Goal: Task Accomplishment & Management: Complete application form

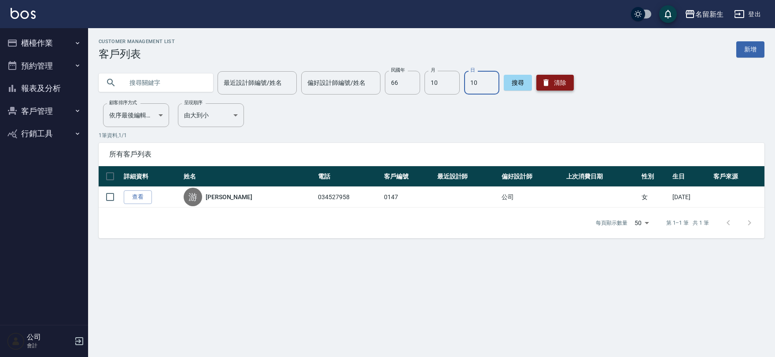
type input "10"
click at [557, 80] on button "清除" at bounding box center [554, 83] width 37 height 16
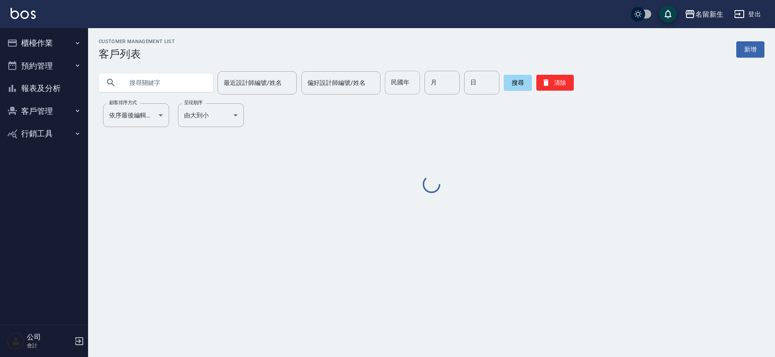
click at [398, 82] on input "民國年" at bounding box center [402, 83] width 35 height 24
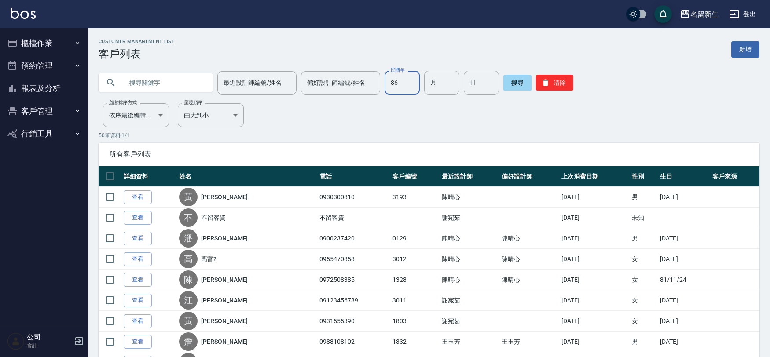
type input "86"
type input "09"
type input "15"
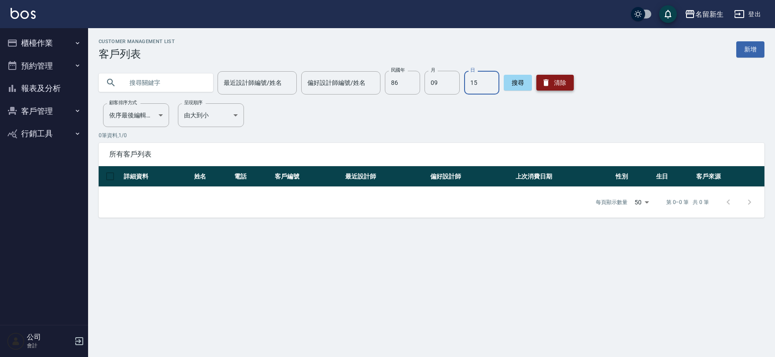
click at [570, 84] on button "清除" at bounding box center [554, 83] width 37 height 16
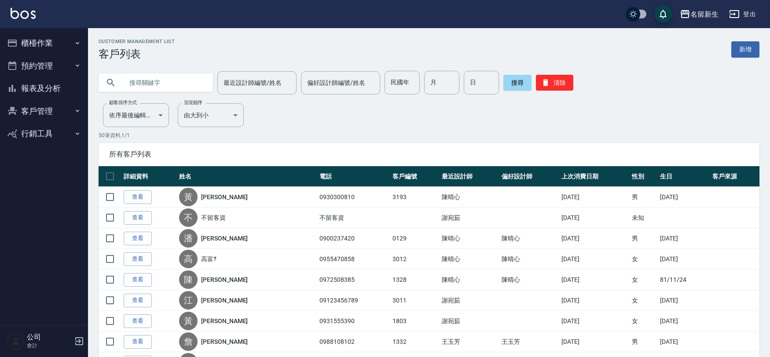
click at [179, 85] on input "text" at bounding box center [164, 83] width 83 height 24
type input "陳冺"
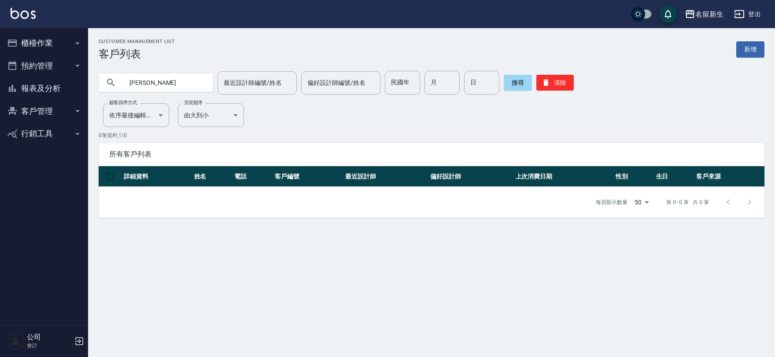
click at [563, 68] on div "陳冺 最近設計師編號/姓名 最近設計師編號/姓名 偏好設計師編號/姓名 偏好設計師編號/姓名 民國年 民國年 月 月 日 日 搜尋 清除" at bounding box center [426, 77] width 676 height 34
click at [560, 81] on button "清除" at bounding box center [554, 83] width 37 height 16
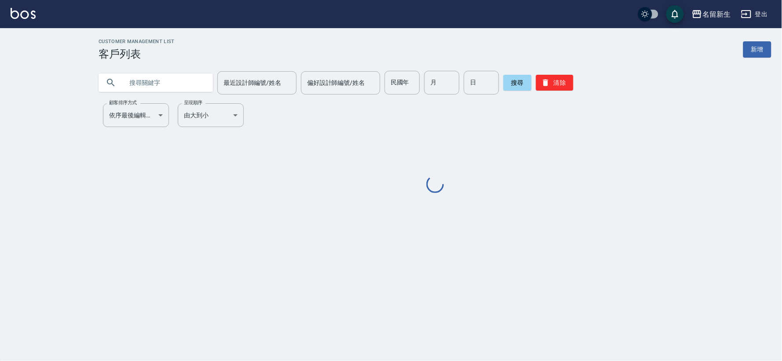
click at [197, 86] on input "text" at bounding box center [164, 83] width 83 height 24
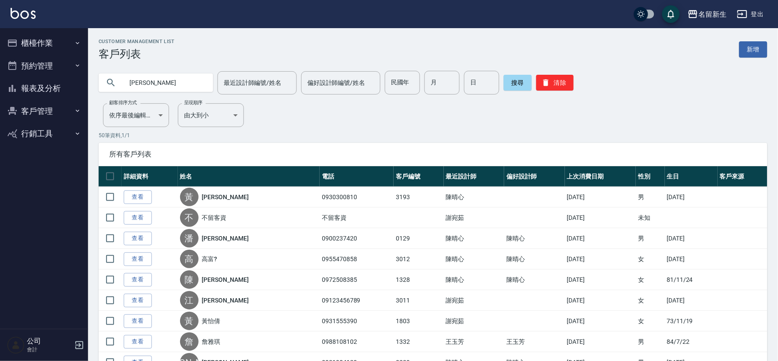
type input "[PERSON_NAME]"
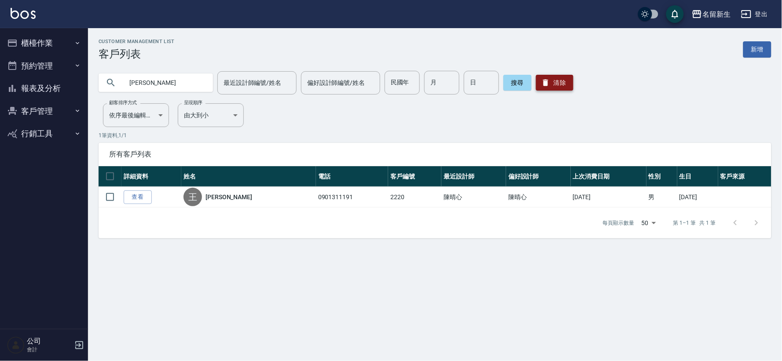
click at [563, 84] on button "清除" at bounding box center [554, 83] width 37 height 16
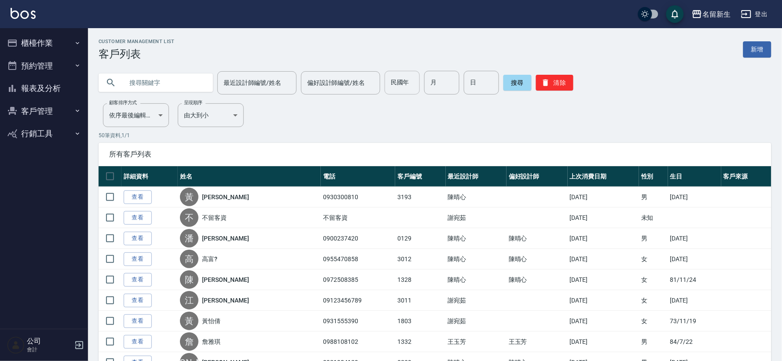
click at [410, 82] on input "民國年" at bounding box center [402, 83] width 35 height 24
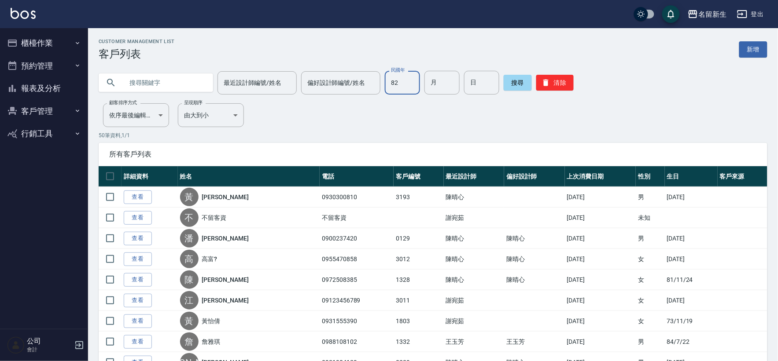
type input "82"
type input "06"
type input "18"
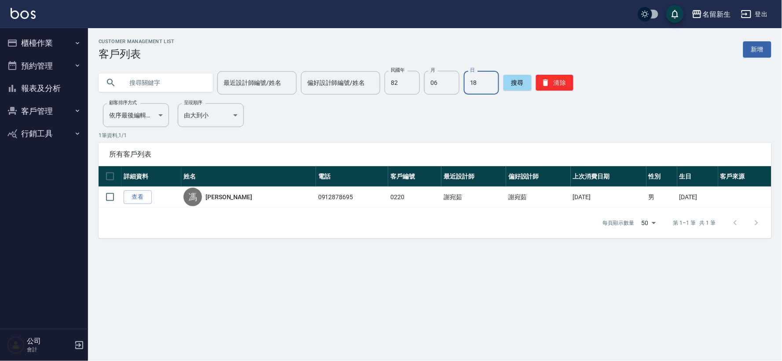
click at [29, 41] on button "櫃檯作業" at bounding box center [44, 43] width 81 height 23
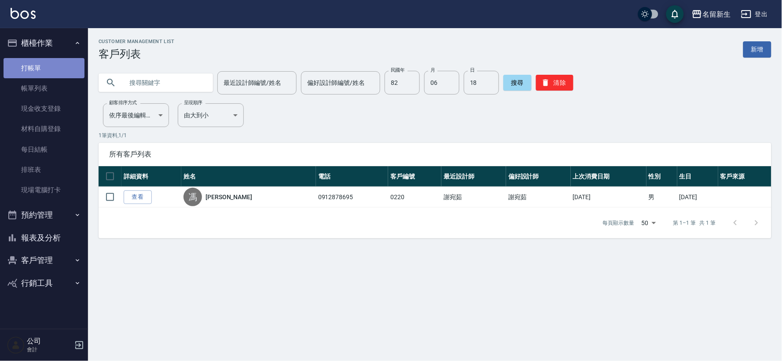
click at [43, 62] on link "打帳單" at bounding box center [44, 68] width 81 height 20
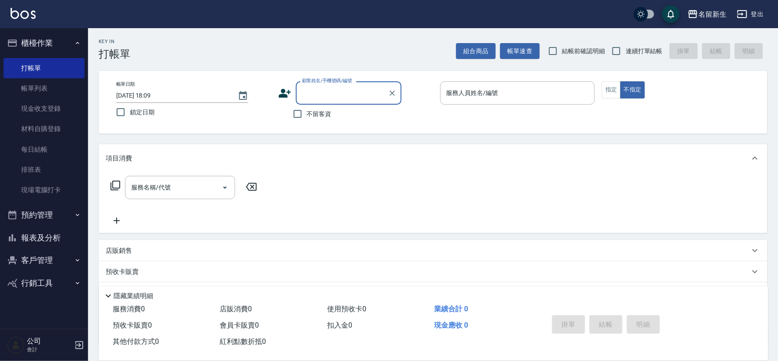
click at [283, 91] on icon at bounding box center [285, 93] width 12 height 9
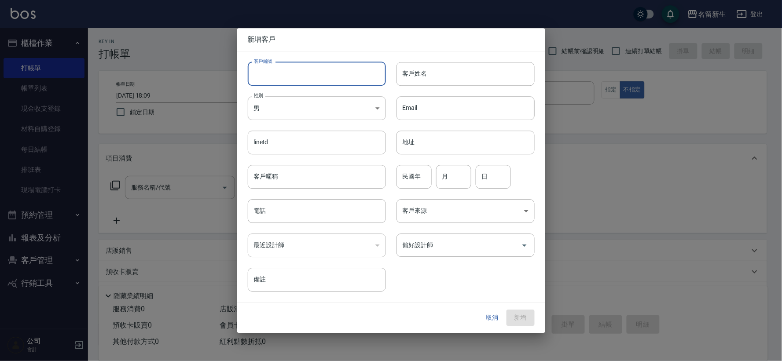
drag, startPoint x: 283, startPoint y: 91, endPoint x: 293, endPoint y: 79, distance: 15.3
click at [293, 79] on input "客戶編號" at bounding box center [317, 74] width 138 height 24
type input "3021"
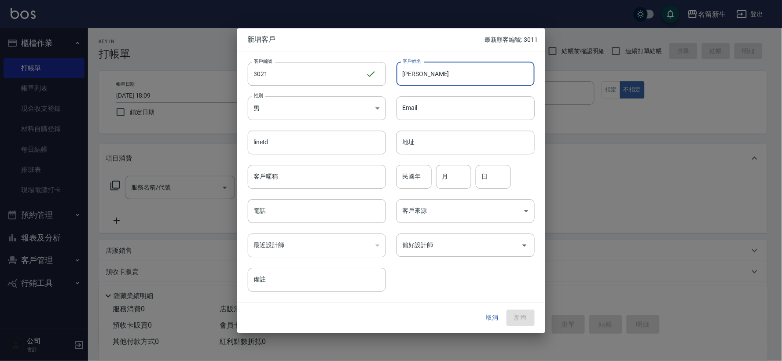
type input "[PERSON_NAME]"
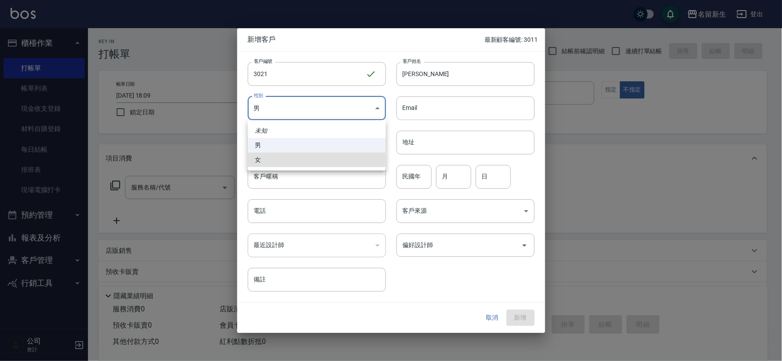
type input "[DEMOGRAPHIC_DATA]"
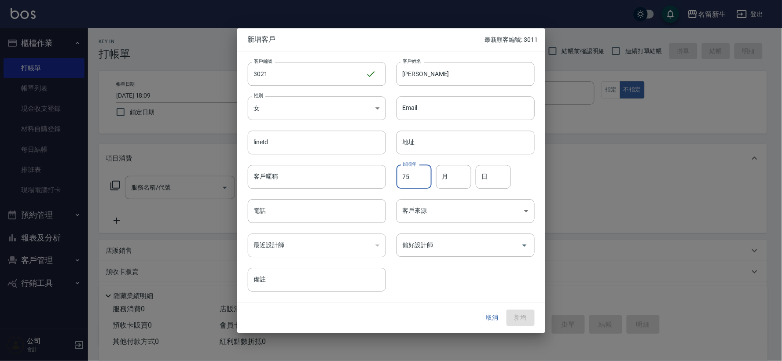
type input "75"
type input "09"
type input "19"
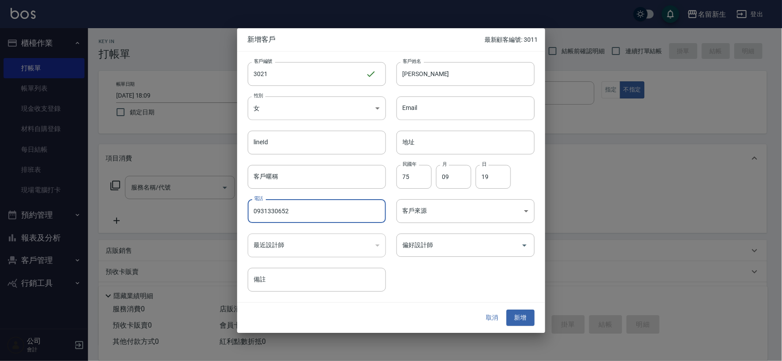
type input "0931330652"
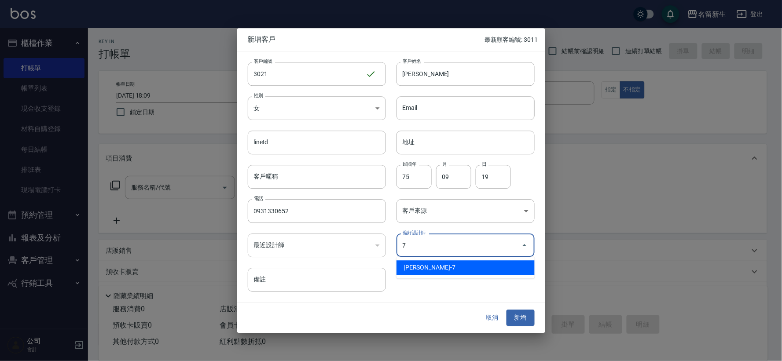
type input "陳晴心"
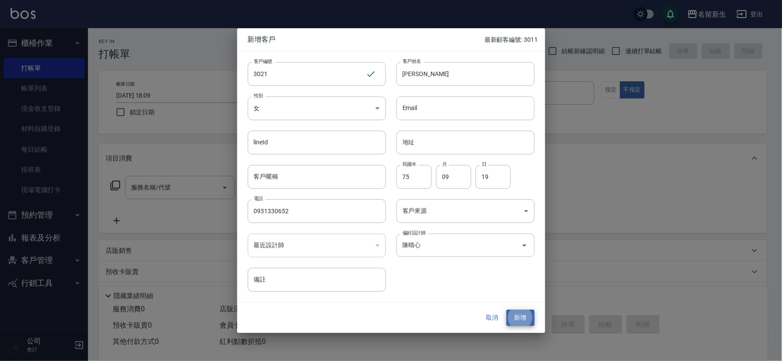
click at [507, 310] on button "新增" at bounding box center [521, 318] width 28 height 16
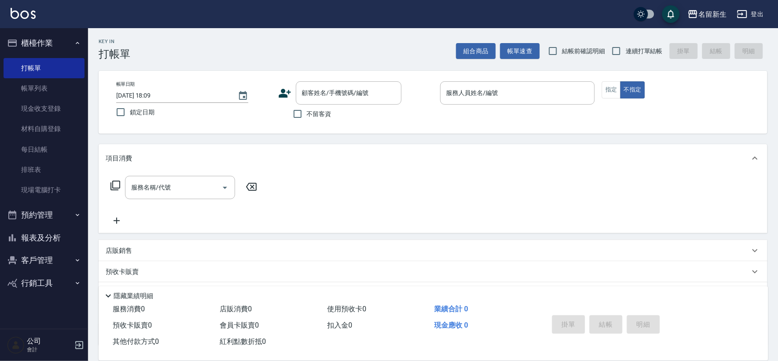
click at [283, 92] on icon at bounding box center [285, 93] width 12 height 9
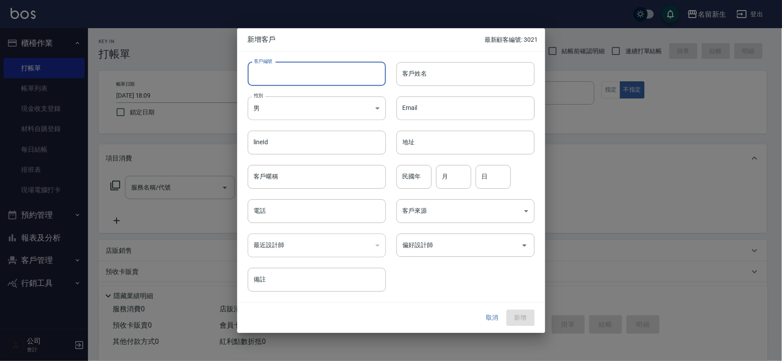
click at [294, 78] on input "客戶編號" at bounding box center [317, 74] width 138 height 24
type input "3017"
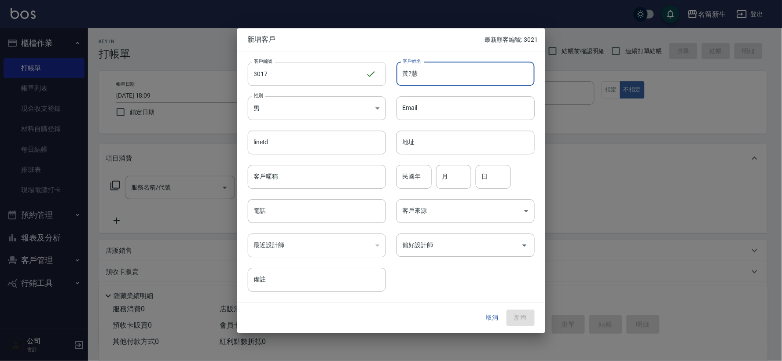
type input "黃?慧"
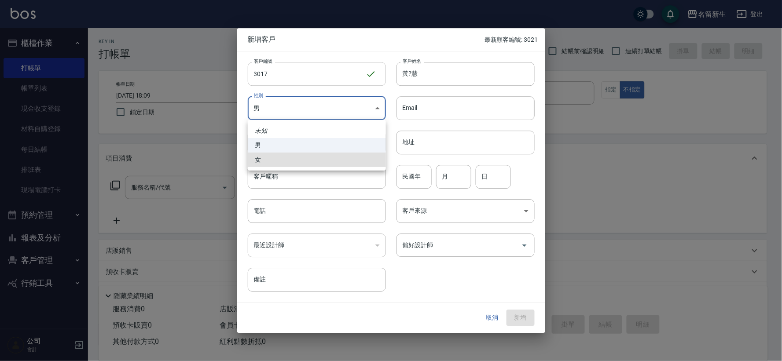
type input "[DEMOGRAPHIC_DATA]"
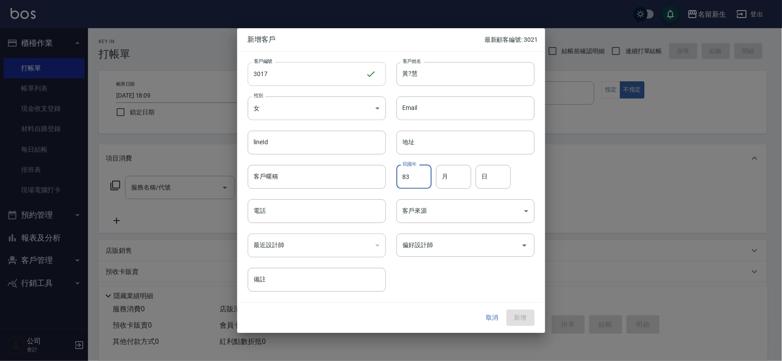
type input "83"
type input "03"
type input "02"
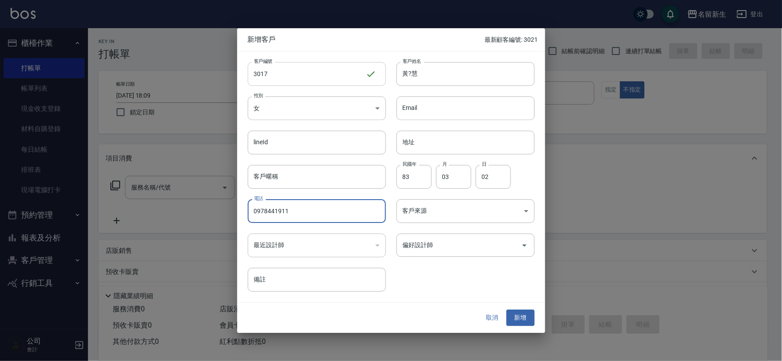
type input "0978441911"
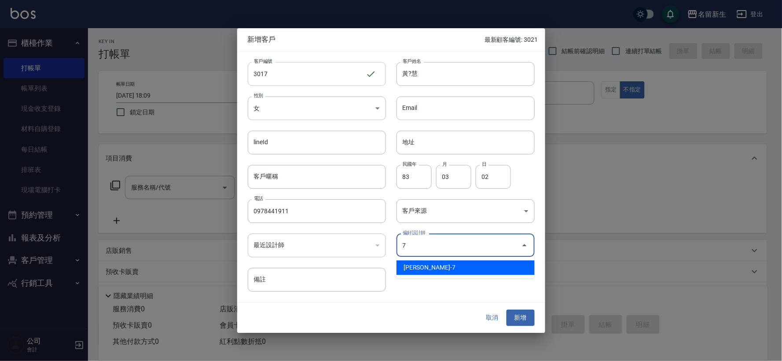
type input "陳晴心"
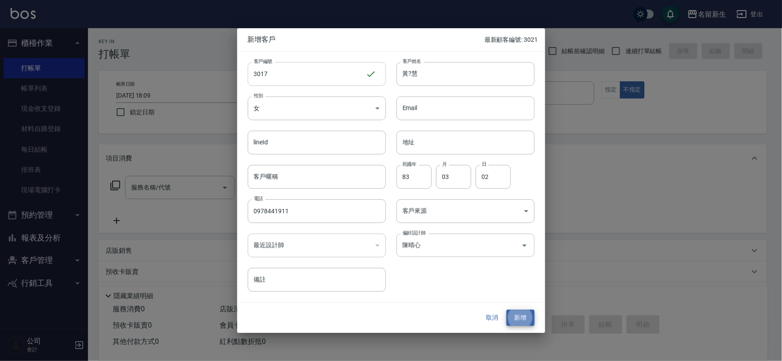
click at [507, 310] on button "新增" at bounding box center [521, 318] width 28 height 16
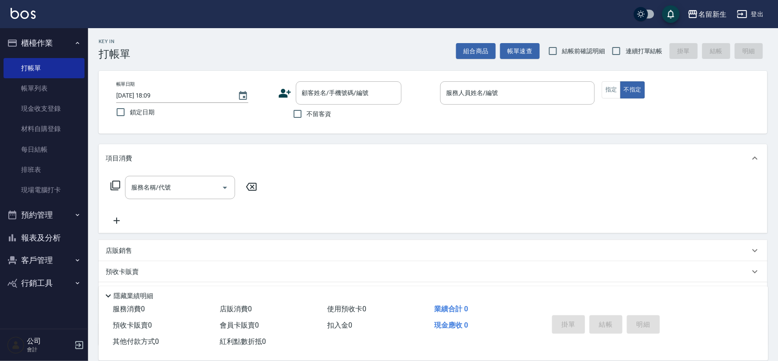
click at [289, 92] on icon at bounding box center [285, 93] width 12 height 9
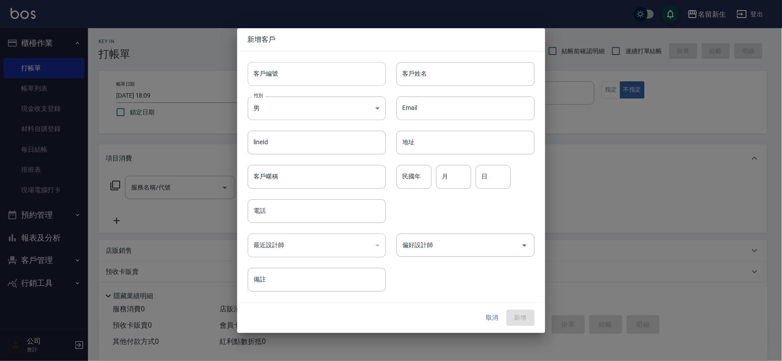
click at [293, 72] on input "客戶編號" at bounding box center [317, 74] width 138 height 24
type input "3021"
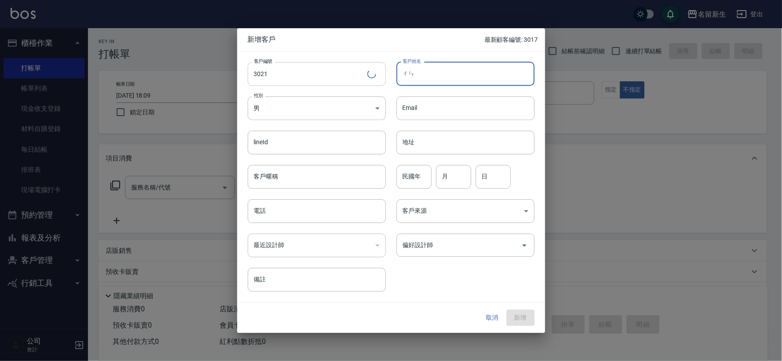
type input "ㄔㄣ"
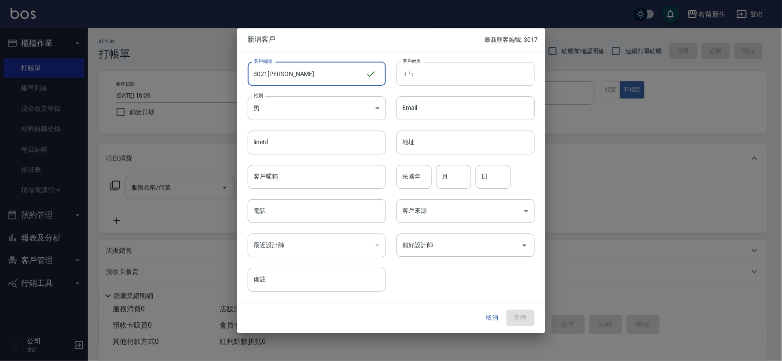
type input "3021[PERSON_NAME]"
click at [467, 87] on div "Email Email" at bounding box center [460, 103] width 149 height 34
click at [473, 72] on input "ㄔㄣ" at bounding box center [466, 74] width 138 height 24
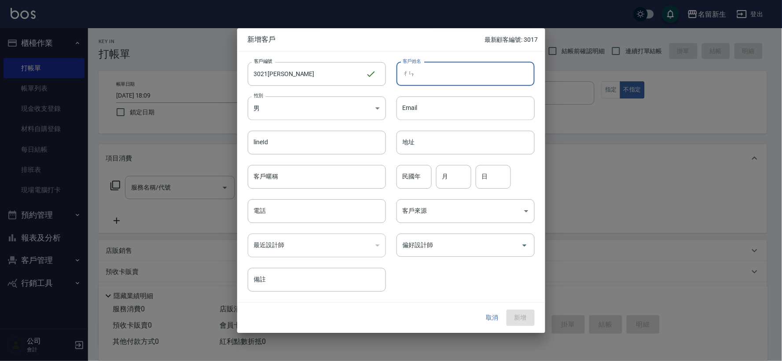
type input "ㄔ"
type input "[PERSON_NAME]"
type input "86"
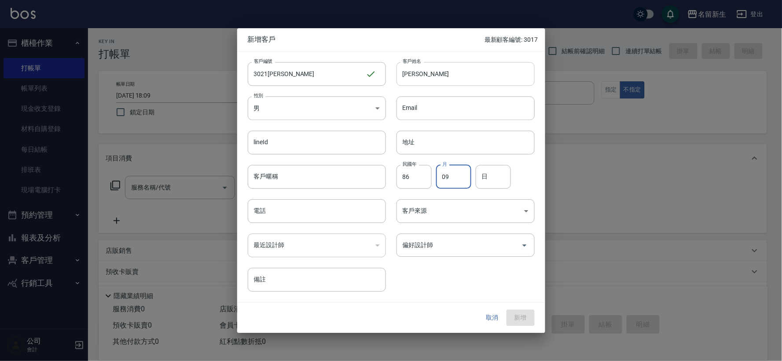
type input "09"
type input "15"
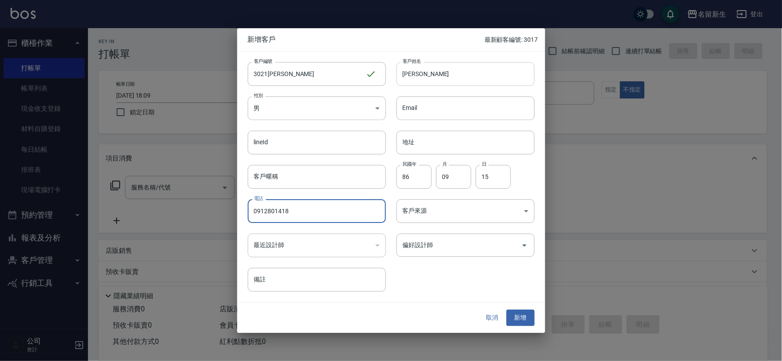
type input "0912801418"
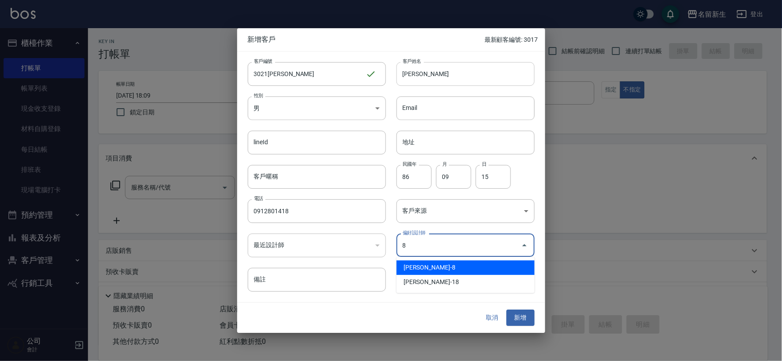
type input "陳欣如"
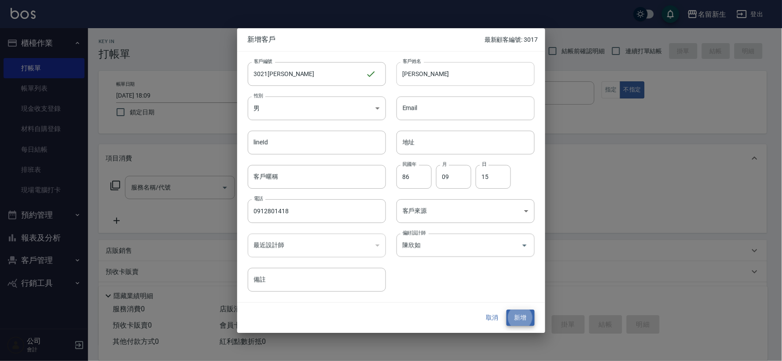
click at [507, 310] on button "新增" at bounding box center [521, 318] width 28 height 16
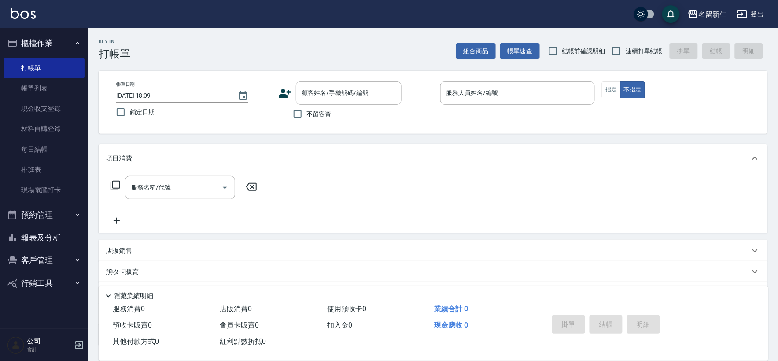
click at [285, 92] on icon at bounding box center [284, 93] width 13 height 13
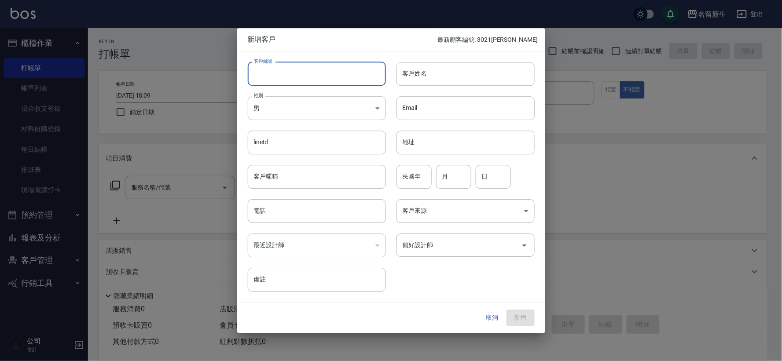
click at [292, 71] on input "客戶編號" at bounding box center [317, 74] width 138 height 24
type input "3016"
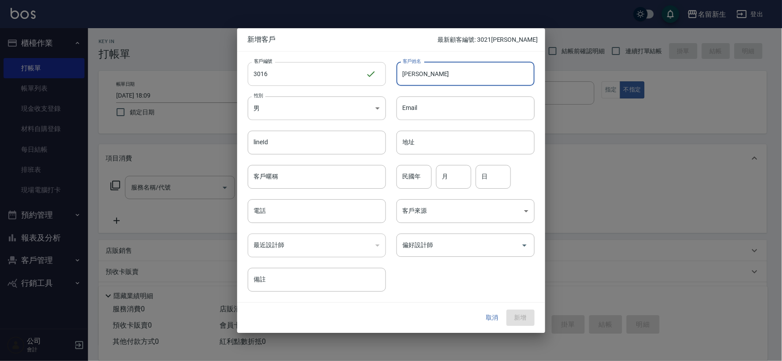
type input "[PERSON_NAME]"
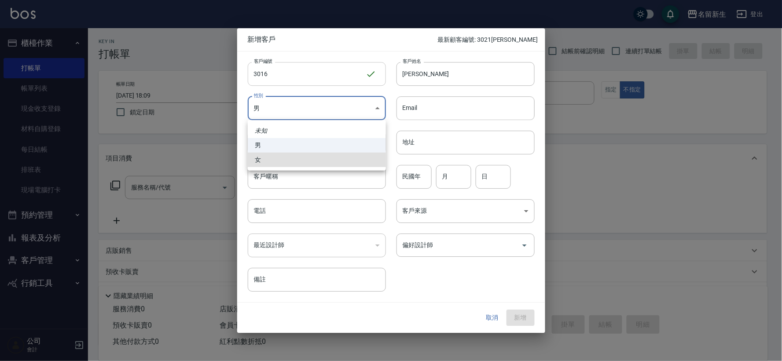
type input "[DEMOGRAPHIC_DATA]"
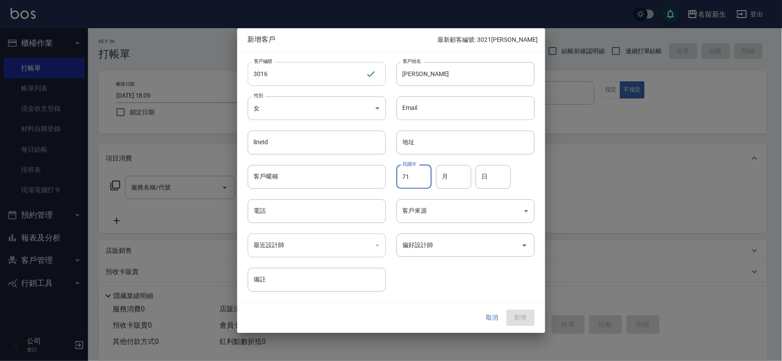
type input "71"
type input "11"
type input "10"
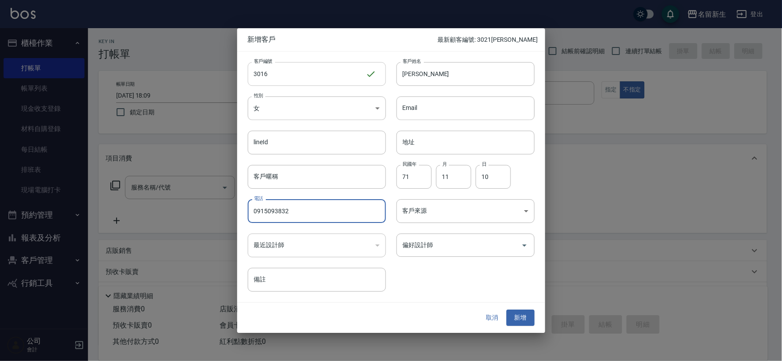
type input "0915093832"
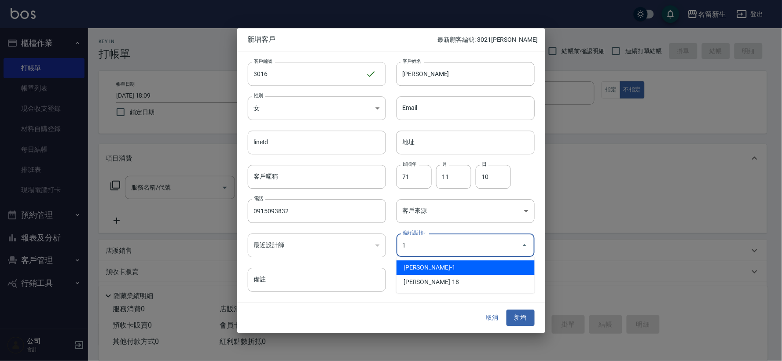
type input "王玉芳"
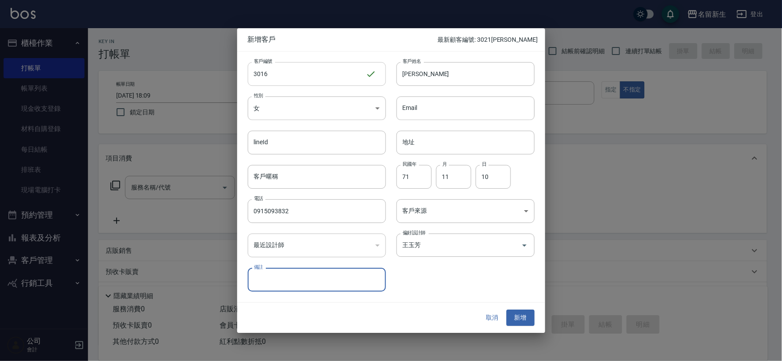
click at [507, 310] on button "新增" at bounding box center [521, 318] width 28 height 16
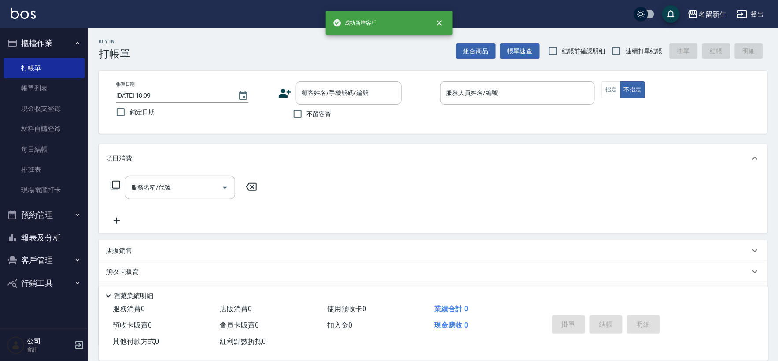
click at [278, 94] on icon at bounding box center [284, 93] width 13 height 13
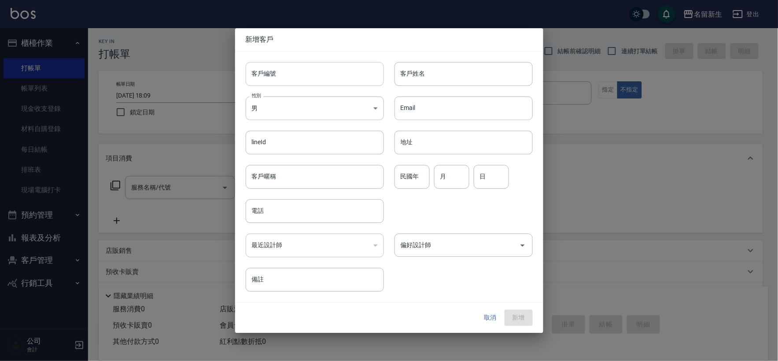
click at [291, 76] on input "客戶編號" at bounding box center [315, 74] width 138 height 24
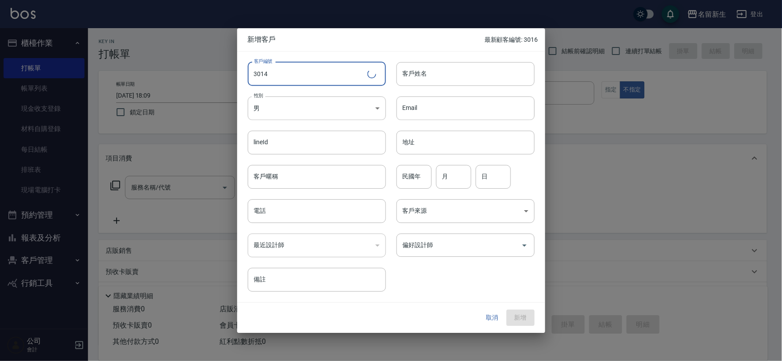
type input "3014"
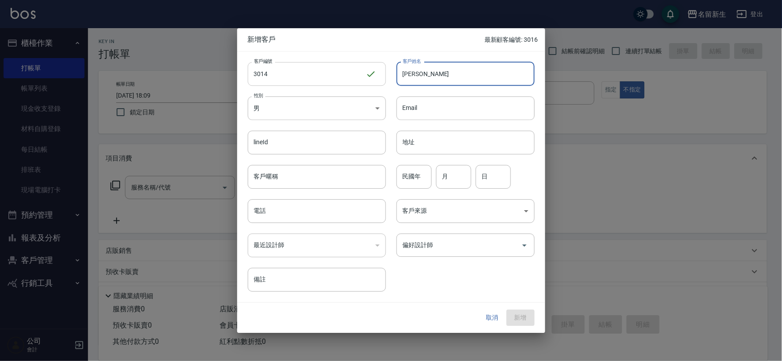
type input "[PERSON_NAME]"
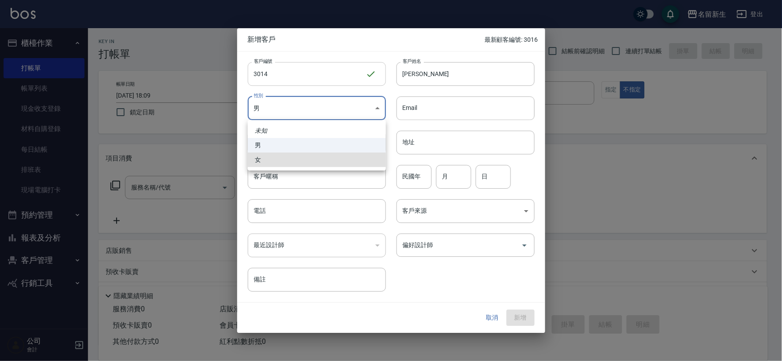
type input "[DEMOGRAPHIC_DATA]"
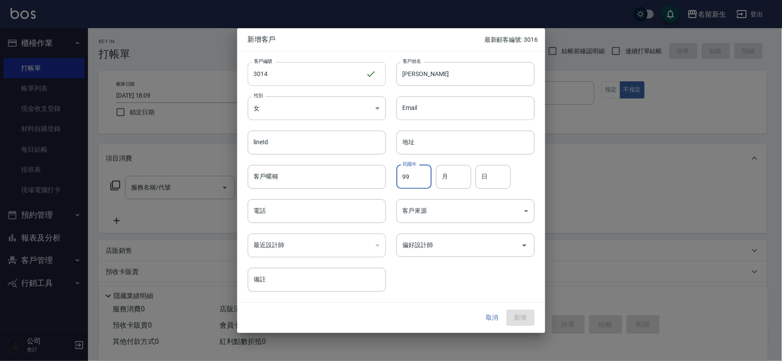
type input "99"
type input "04"
type input "17"
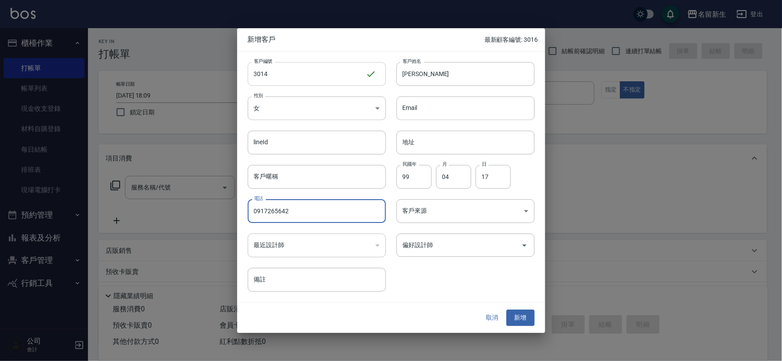
type input "0917265642"
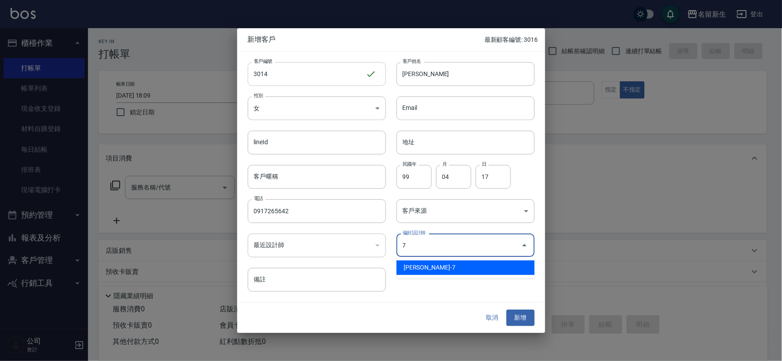
type input "陳晴心"
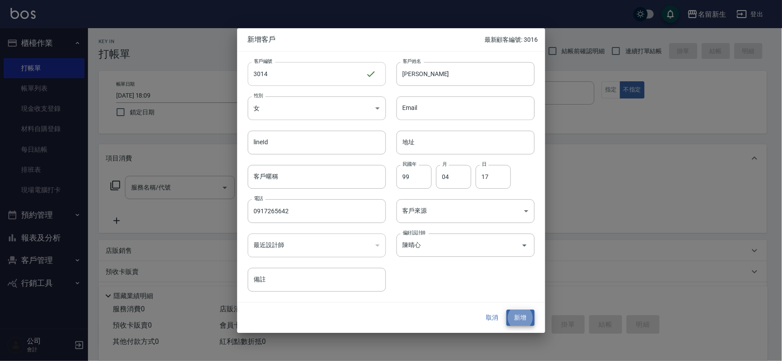
click at [507, 310] on button "新增" at bounding box center [521, 318] width 28 height 16
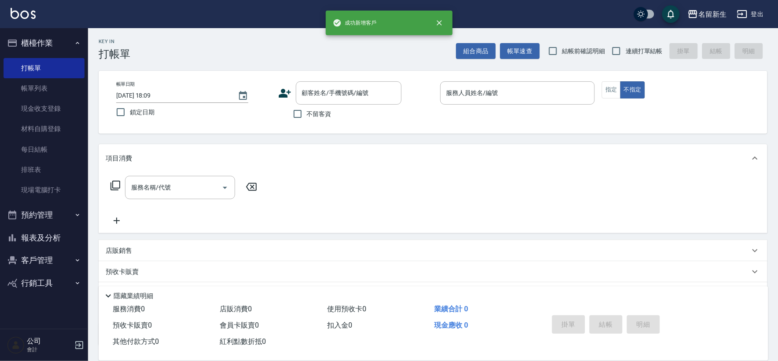
click at [283, 99] on icon at bounding box center [284, 93] width 13 height 13
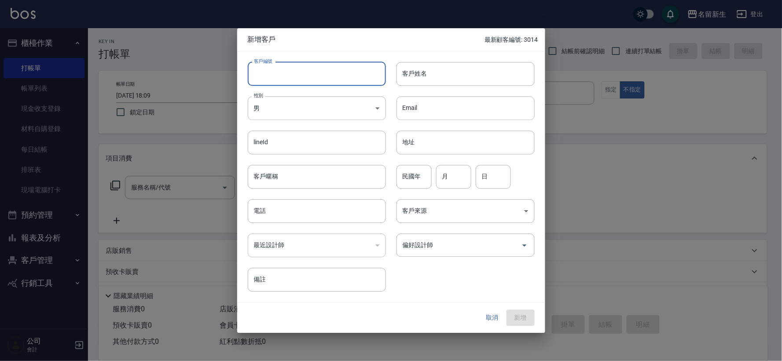
click at [291, 82] on input "客戶編號" at bounding box center [317, 74] width 138 height 24
type input "3013"
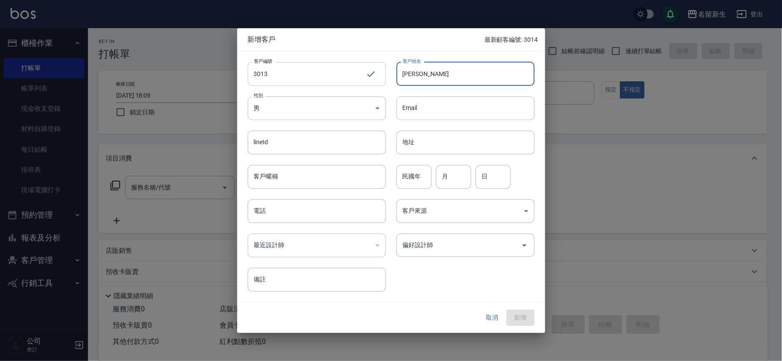
type input "[PERSON_NAME]"
type input "95"
type input "07"
type input "23"
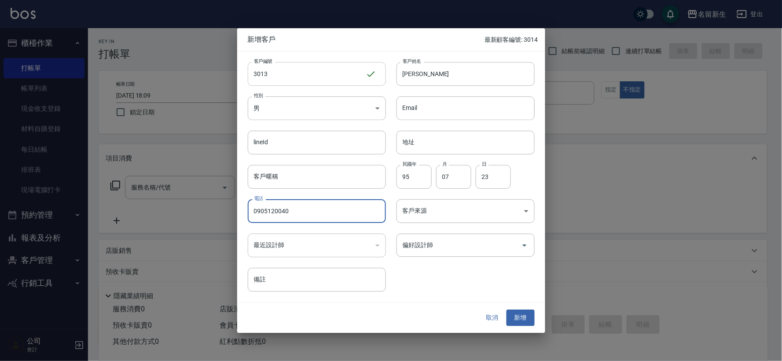
type input "0905120040"
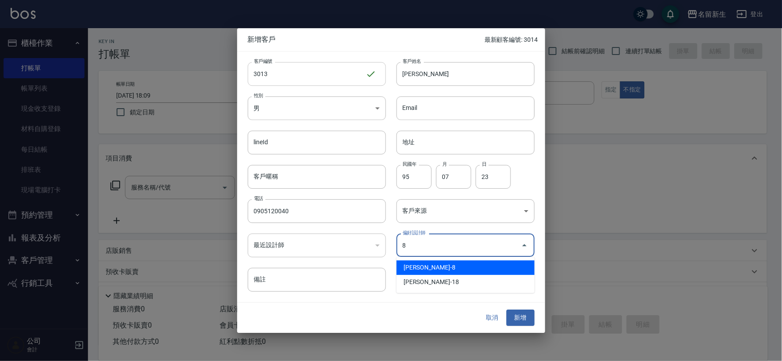
type input "陳欣如"
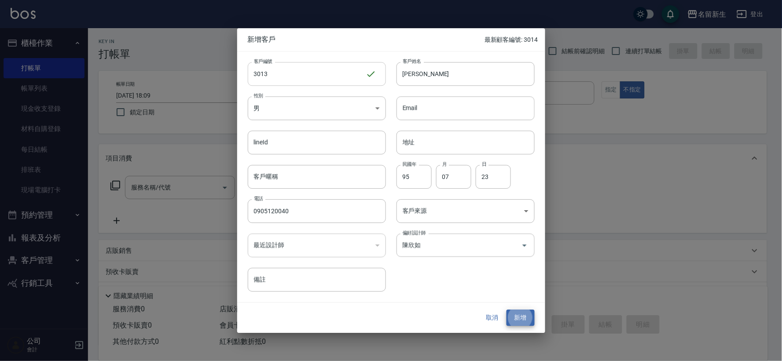
click at [507, 310] on button "新增" at bounding box center [521, 318] width 28 height 16
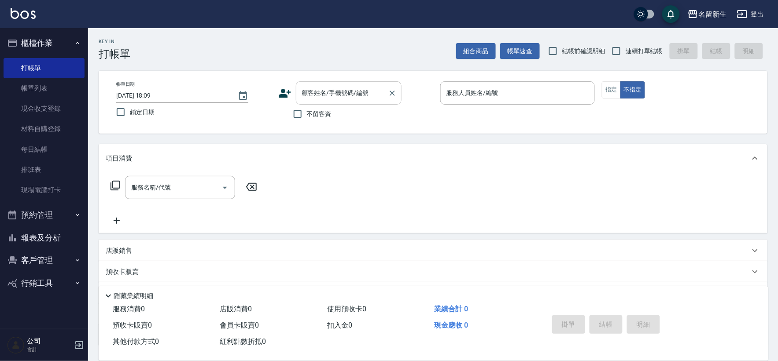
click at [332, 103] on div "顧客姓名/手機號碼/編號" at bounding box center [349, 92] width 106 height 23
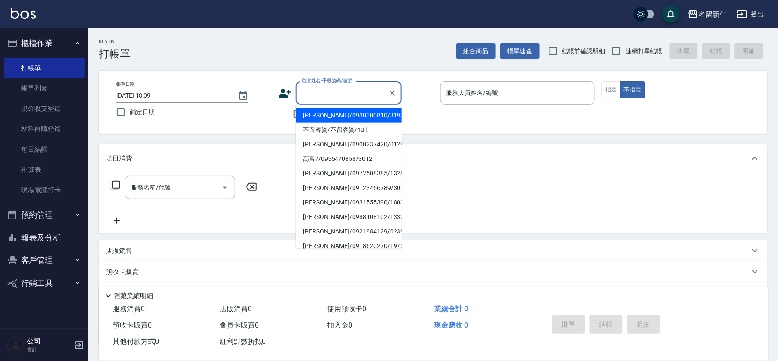
drag, startPoint x: 578, startPoint y: 51, endPoint x: 569, endPoint y: 57, distance: 11.1
click at [578, 51] on span "結帳前確認明細" at bounding box center [583, 51] width 43 height 9
click at [562, 51] on input "結帳前確認明細" at bounding box center [553, 51] width 18 height 18
checkbox input "true"
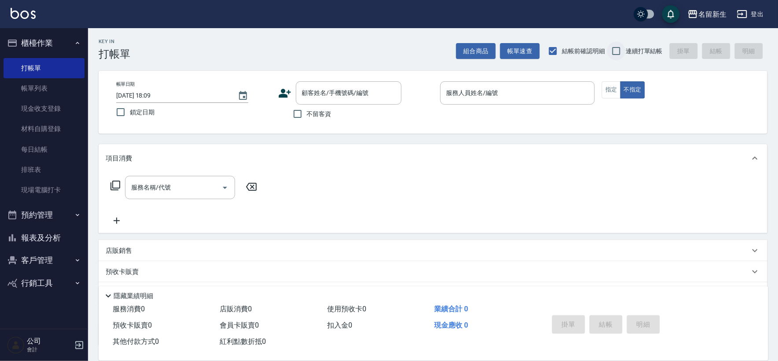
click at [634, 52] on span "連續打單結帳" at bounding box center [644, 51] width 37 height 9
click at [626, 52] on input "連續打單結帳" at bounding box center [616, 51] width 18 height 18
checkbox input "true"
click at [580, 53] on span "結帳前確認明細" at bounding box center [583, 51] width 43 height 9
click at [562, 53] on input "結帳前確認明細" at bounding box center [553, 51] width 18 height 18
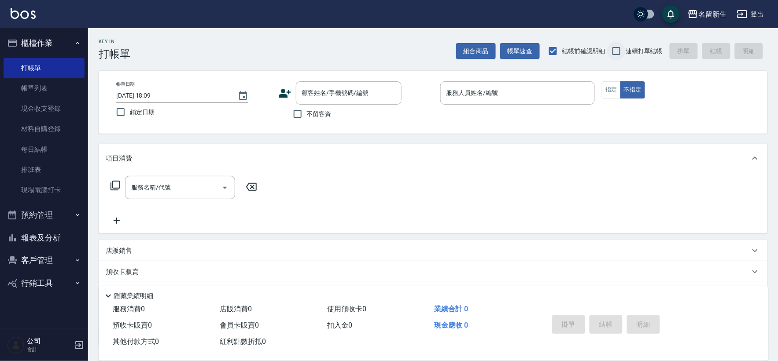
checkbox input "false"
click at [616, 52] on input "連續打單結帳" at bounding box center [616, 51] width 18 height 18
click at [631, 48] on span "連續打單結帳" at bounding box center [644, 51] width 37 height 9
click at [626, 48] on input "連續打單結帳" at bounding box center [616, 51] width 18 height 18
checkbox input "true"
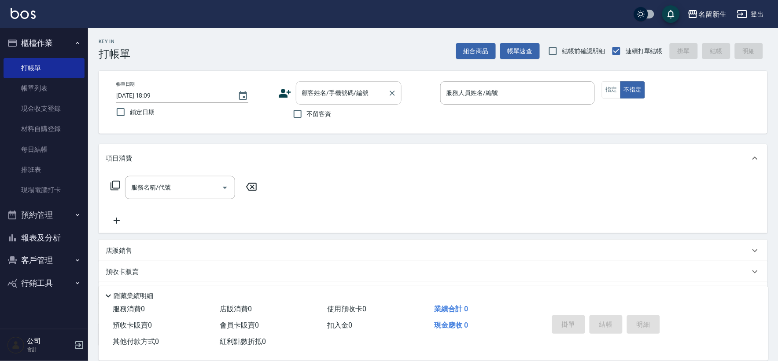
click at [363, 94] on input "顧客姓名/手機號碼/編號" at bounding box center [342, 92] width 85 height 15
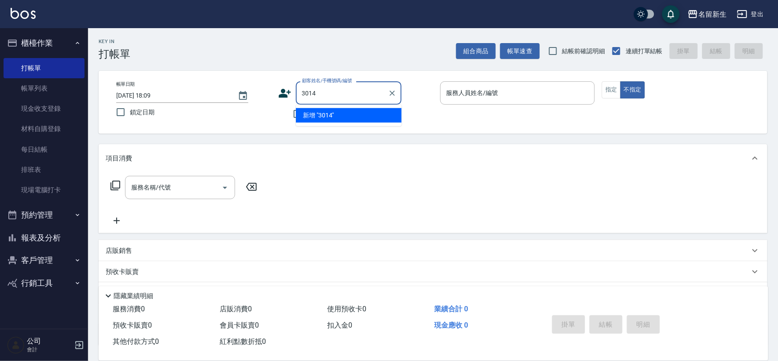
type input "3014"
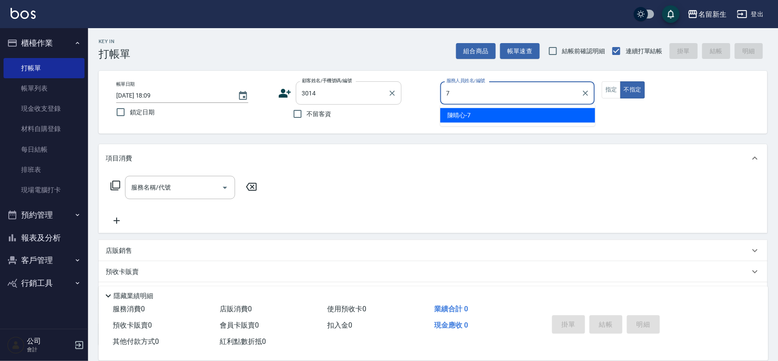
type input "[PERSON_NAME]-7"
type button "false"
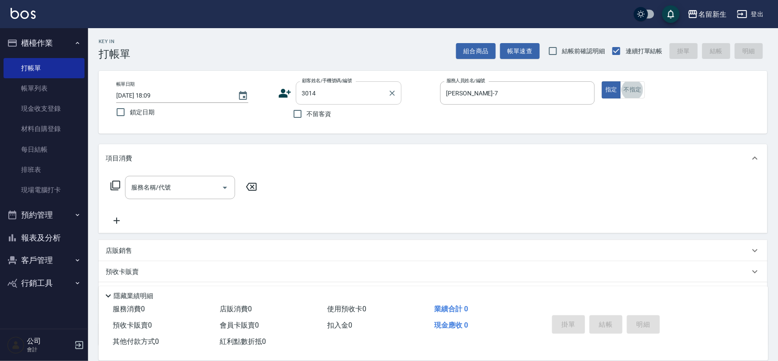
type input "[PERSON_NAME]/0917265642/3014"
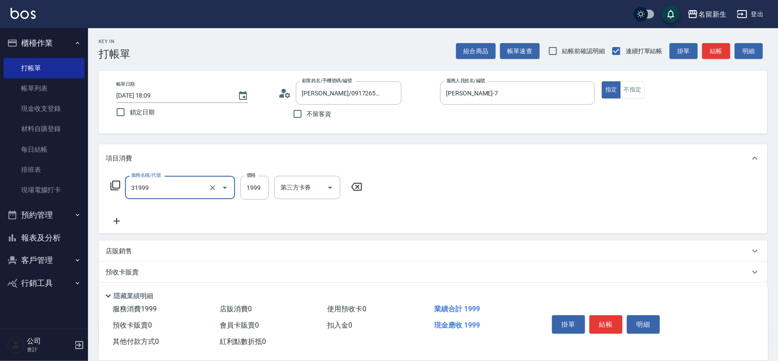
type input "1999以下燙髮(31999)"
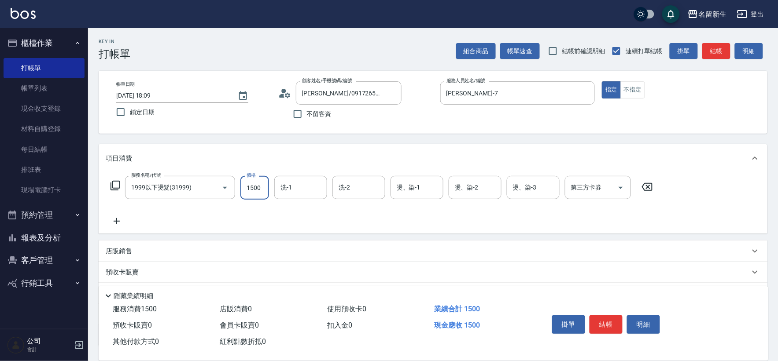
type input "1500"
type input "[PERSON_NAME]-18"
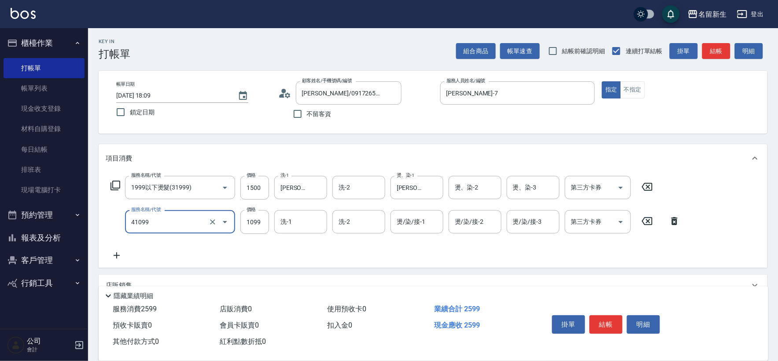
type input "公司活動/早鳥(41099)"
type input "899"
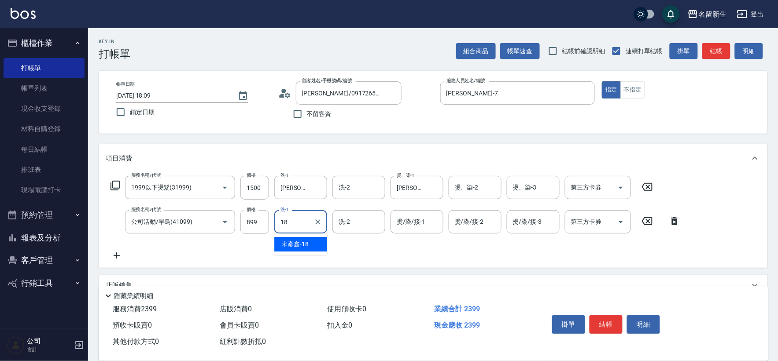
type input "[PERSON_NAME]-18"
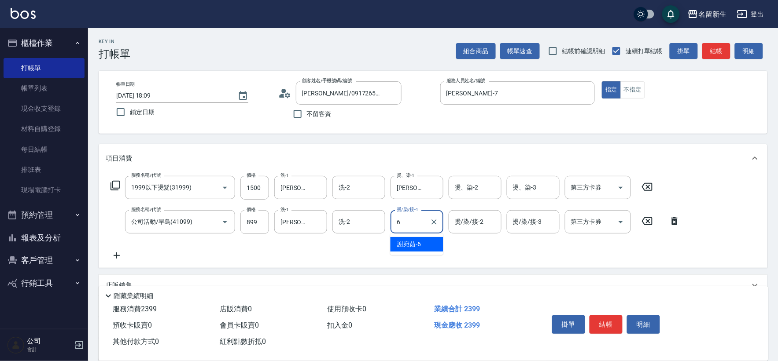
type input "[PERSON_NAME]-6"
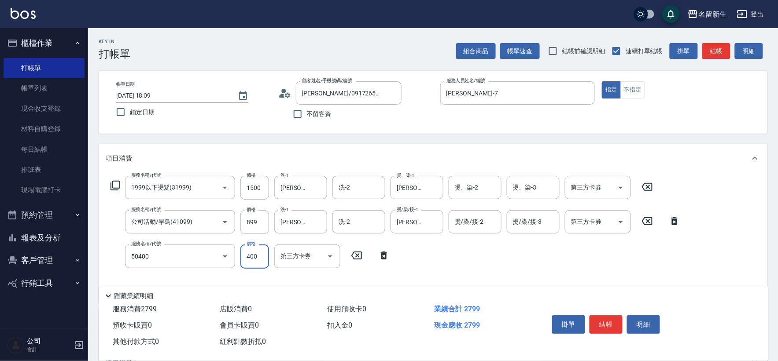
type input "原價1~400護髮(50400)"
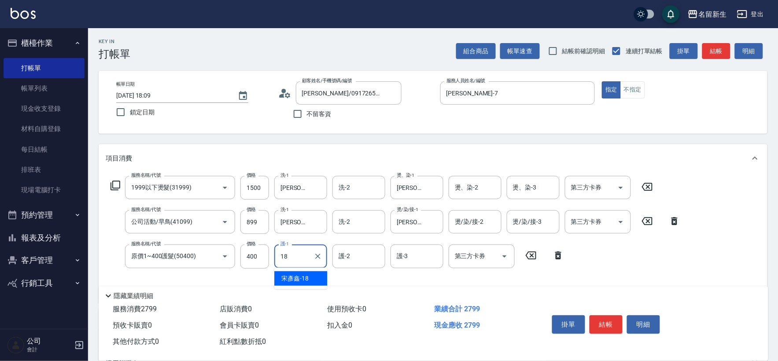
type input "[PERSON_NAME]-18"
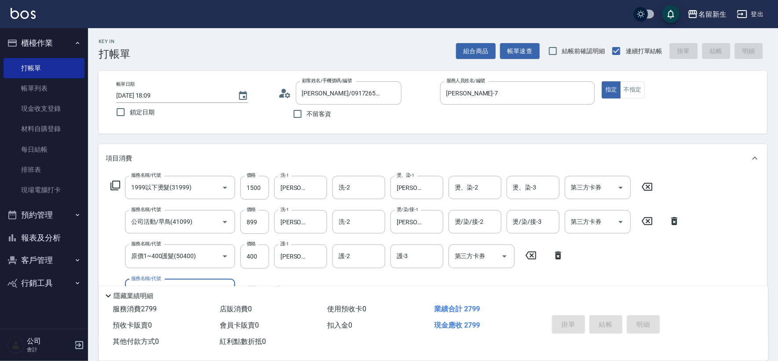
type input "[DATE] 18:13"
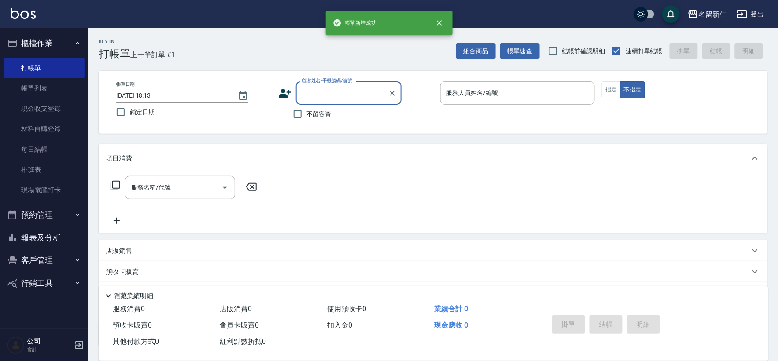
type input "6"
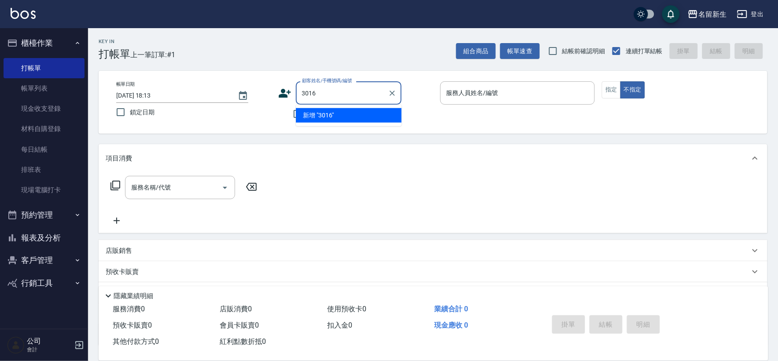
type input "3016"
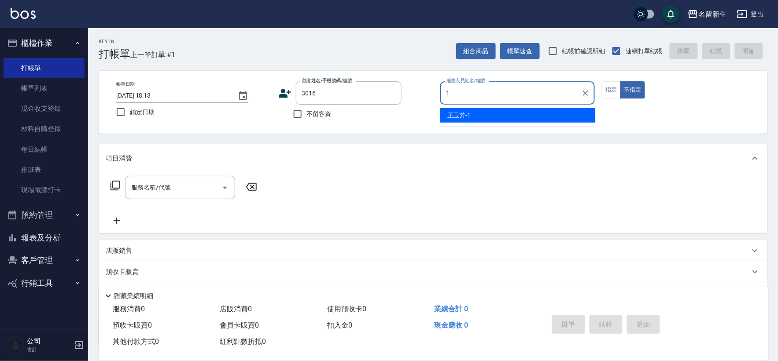
type input "[PERSON_NAME]-1"
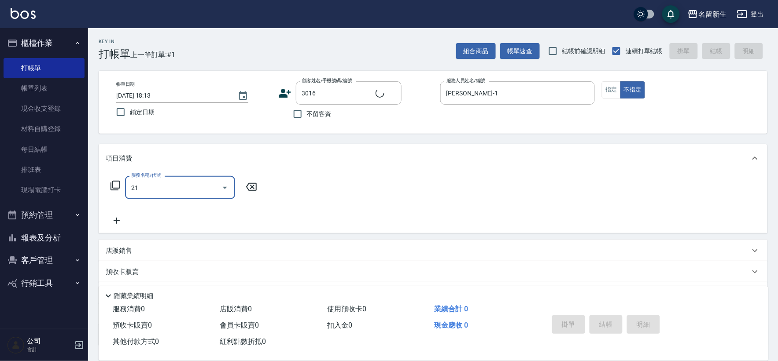
type input "219"
type input "[PERSON_NAME]/0915093832/3016"
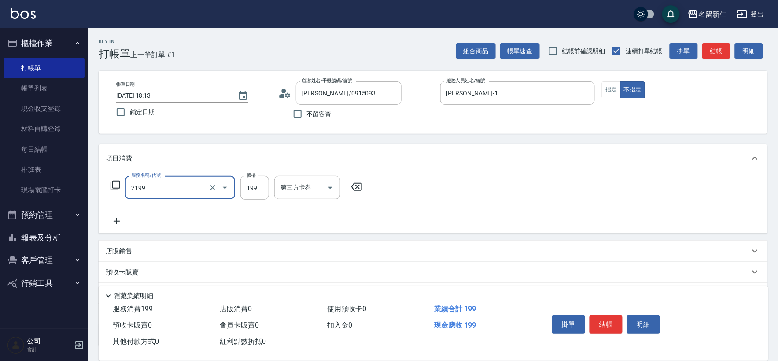
type input "不指定剪髮活動(2199)"
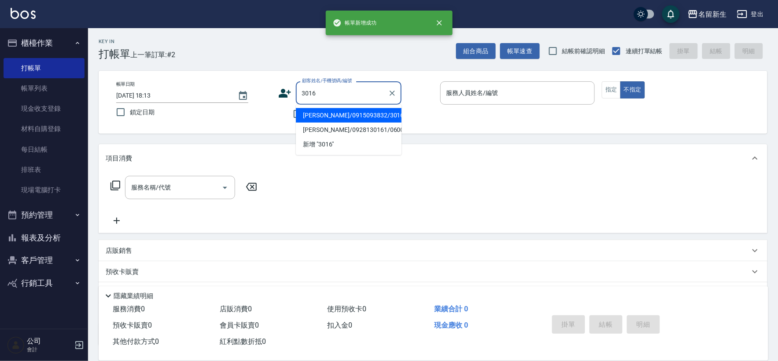
type input "[PERSON_NAME]/0915093832/3016"
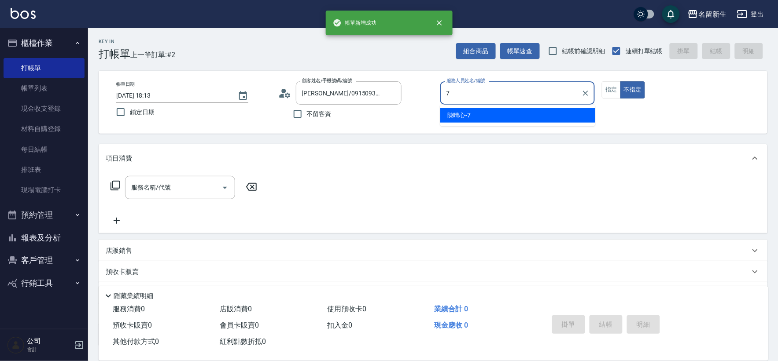
type input "[PERSON_NAME]-7"
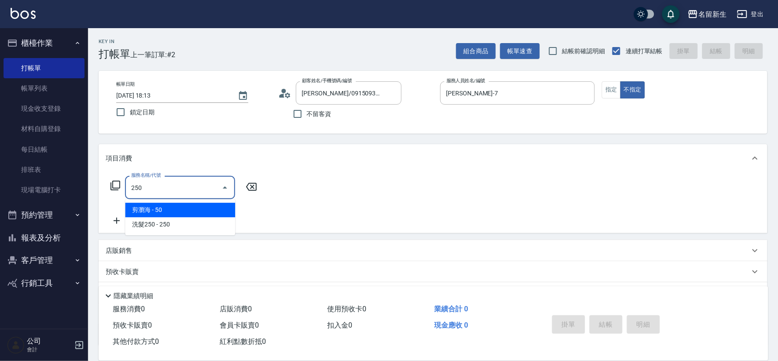
type input "剪瀏海(250)"
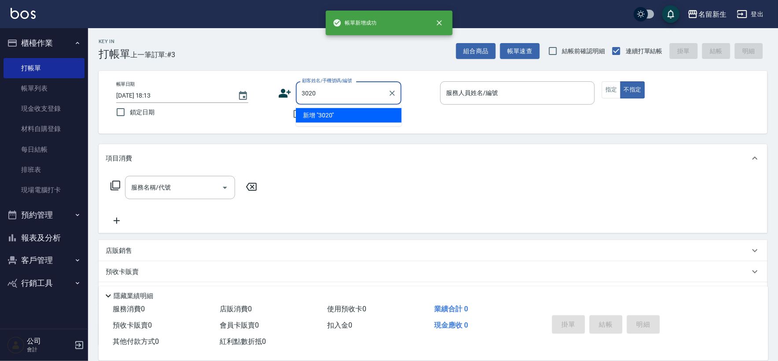
type input "3020"
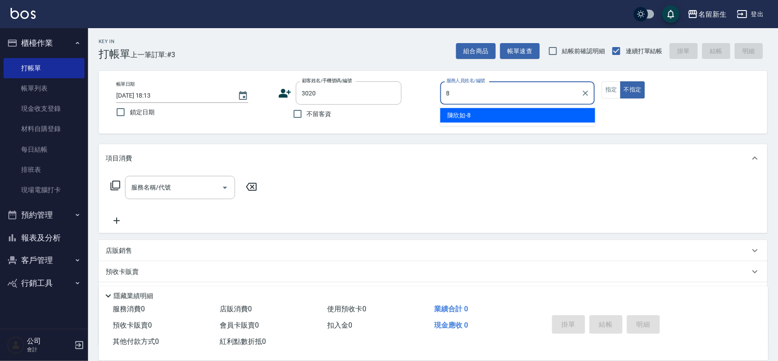
type input "[PERSON_NAME]-8"
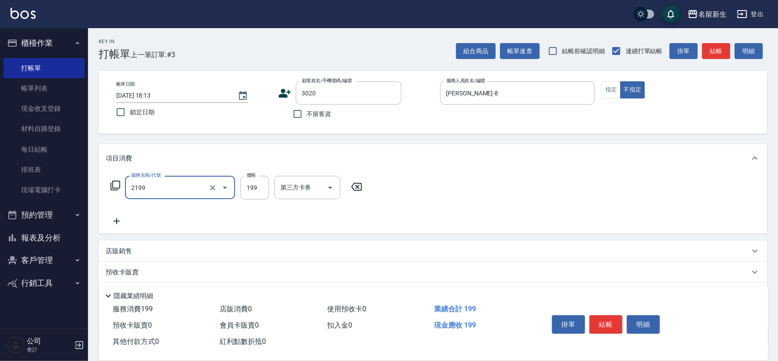
type input "不指定剪髮活動(2199)"
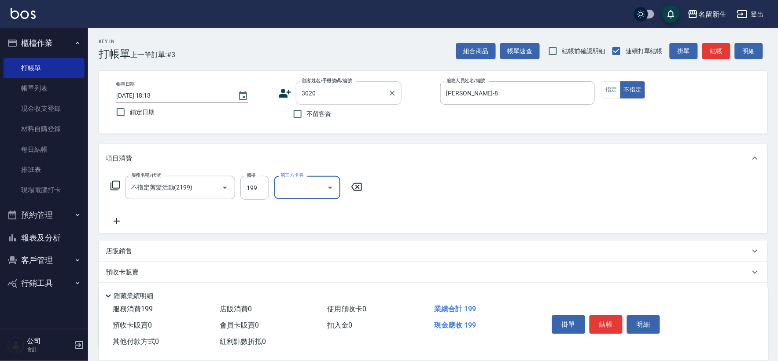
click at [362, 92] on input "3020" at bounding box center [342, 92] width 85 height 15
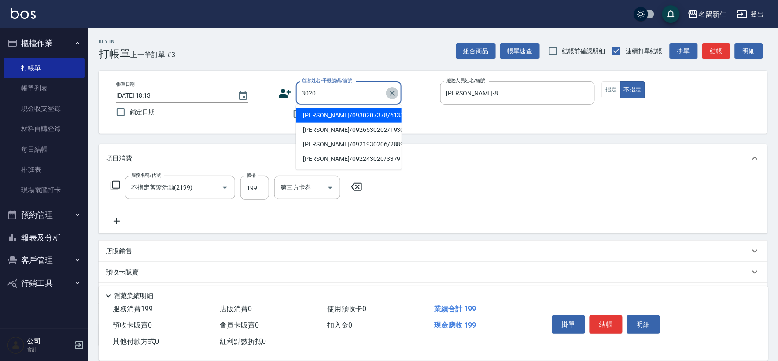
click at [393, 90] on icon "Clear" at bounding box center [392, 93] width 9 height 9
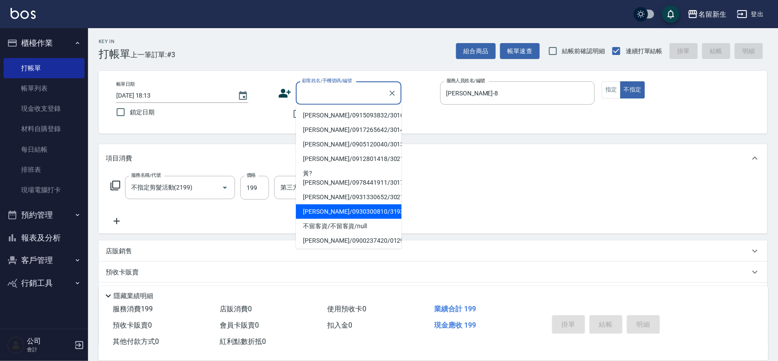
click at [62, 256] on button "客戶管理" at bounding box center [44, 260] width 81 height 23
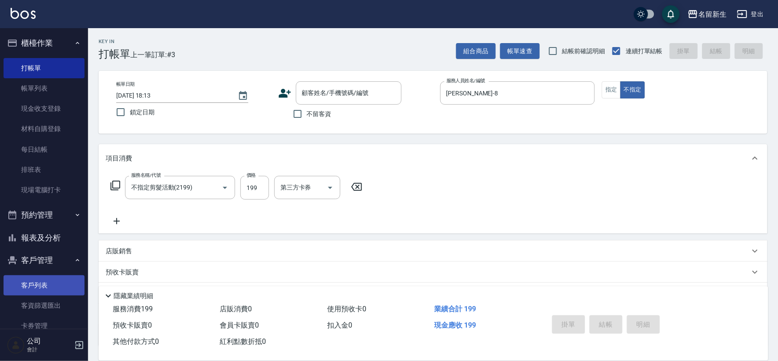
click at [54, 279] on link "客戶列表" at bounding box center [44, 286] width 81 height 20
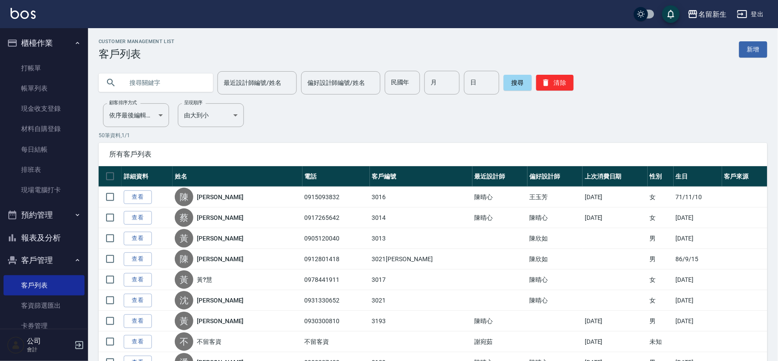
click at [162, 88] on input "text" at bounding box center [164, 83] width 83 height 24
type input "3020"
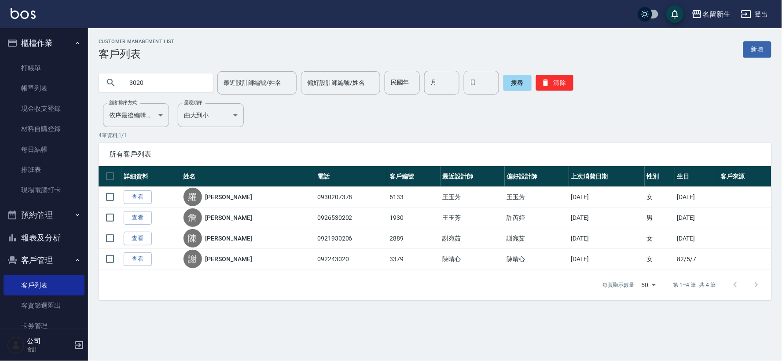
click at [3, 70] on nav "櫃檯作業 打帳單 帳單列表 現金收支登錄 材料自購登錄 每日結帳 排班表 現場電腦打卡 預約管理 預約管理 單日預約紀錄 單週預約紀錄 報表及分析 報表目錄 …" at bounding box center [44, 178] width 88 height 301
drag, startPoint x: 149, startPoint y: 77, endPoint x: 0, endPoint y: 113, distance: 153.0
click at [15, 101] on div "名留新生 登出 櫃檯作業 打帳單 帳單列表 現金收支登錄 材料自購登錄 每日結帳 排班表 現場電腦打卡 預約管理 預約管理 單日預約紀錄 單週預約紀錄 報表及…" at bounding box center [391, 180] width 782 height 361
type input "[PERSON_NAME]"
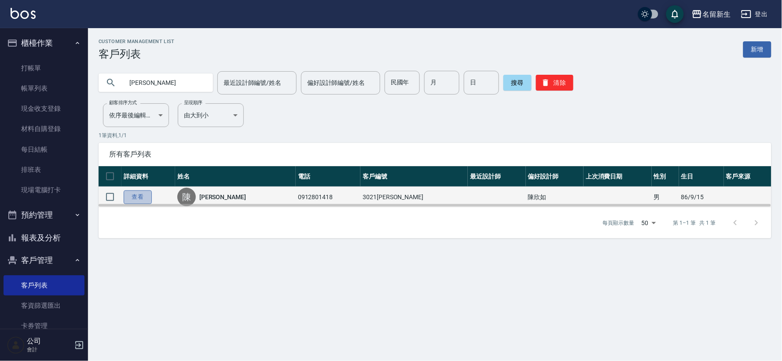
click at [125, 199] on link "查看" at bounding box center [138, 198] width 28 height 14
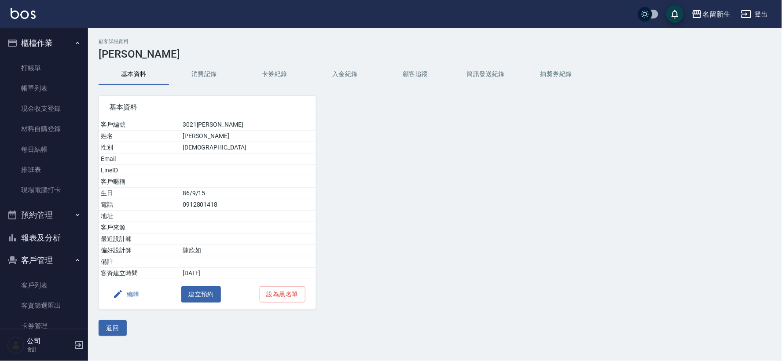
click at [119, 295] on icon "button" at bounding box center [118, 295] width 8 height 8
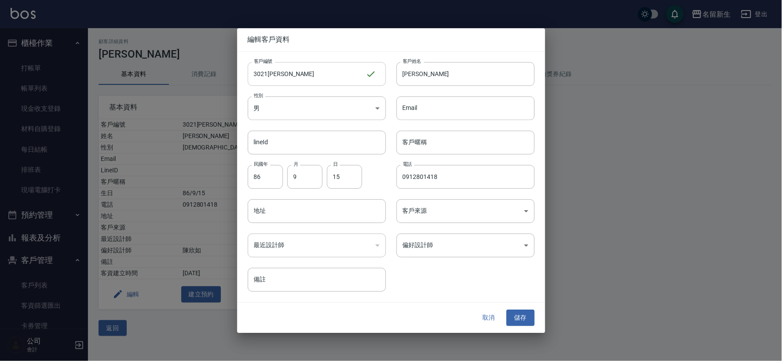
click at [312, 73] on input "3021[PERSON_NAME]" at bounding box center [307, 74] width 118 height 24
type input "3020"
click at [527, 320] on button "儲存" at bounding box center [521, 318] width 28 height 16
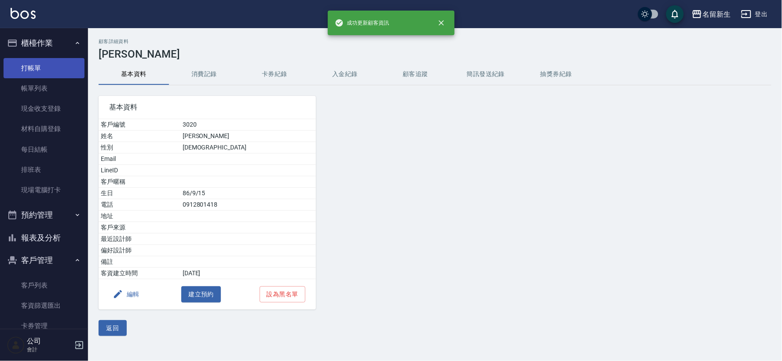
click at [36, 67] on link "打帳單" at bounding box center [44, 68] width 81 height 20
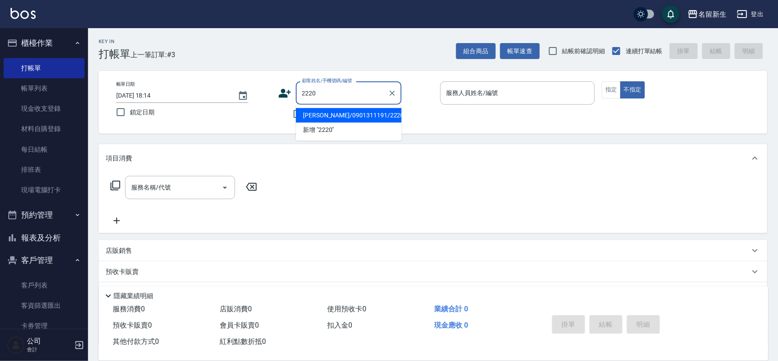
type input "[PERSON_NAME]/0901311191/2220"
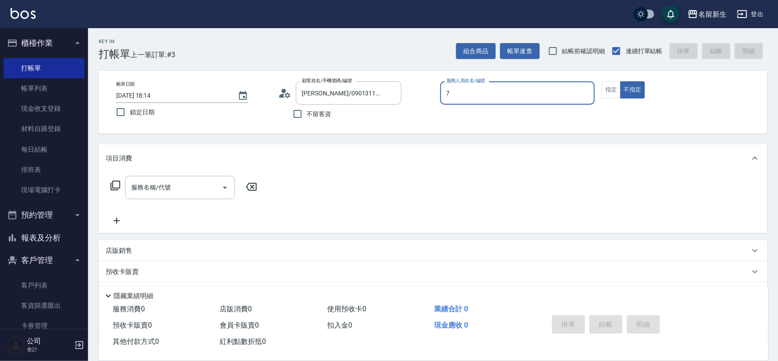
type input "7"
type button "false"
type input "[PERSON_NAME]-7"
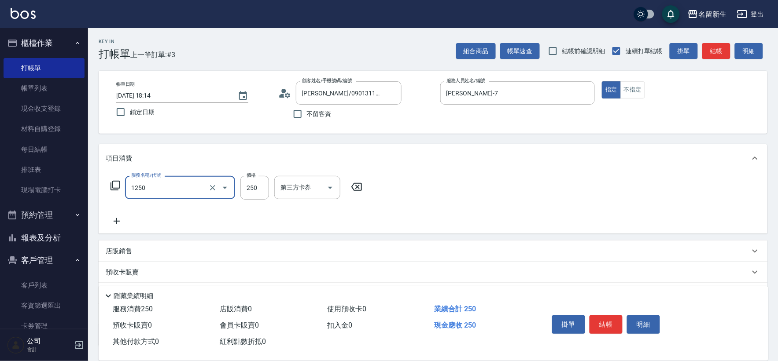
type input "洗髮250(1250)"
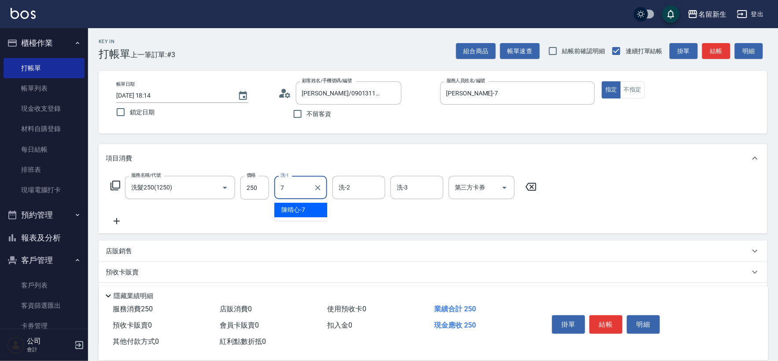
type input "[PERSON_NAME]-7"
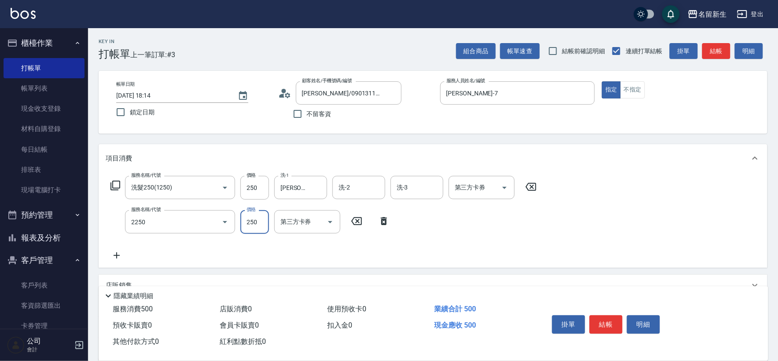
type input "剪髮(2250)"
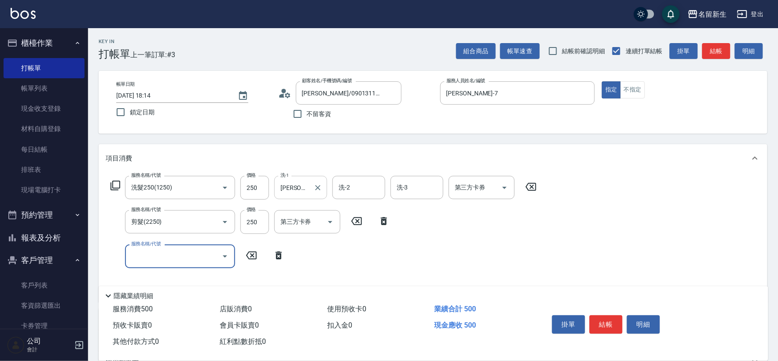
click at [310, 186] on div "[PERSON_NAME]-7 洗-1" at bounding box center [300, 187] width 53 height 23
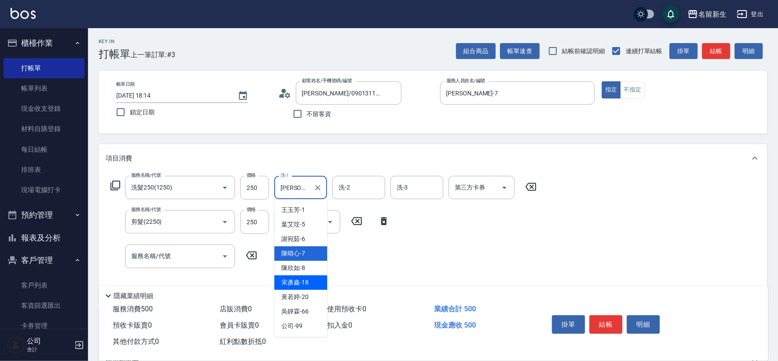
type input "[PERSON_NAME]-18"
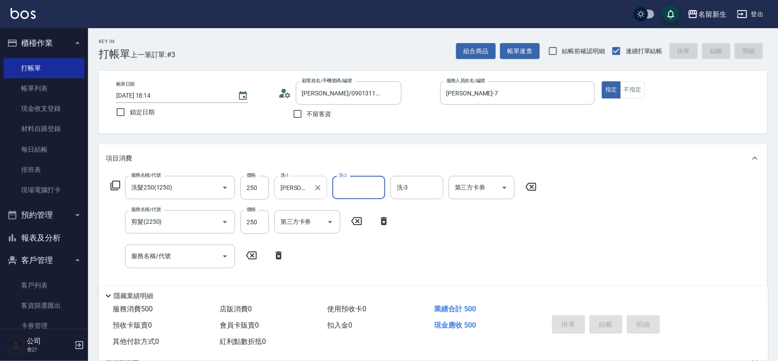
type input "[DATE] 18:15"
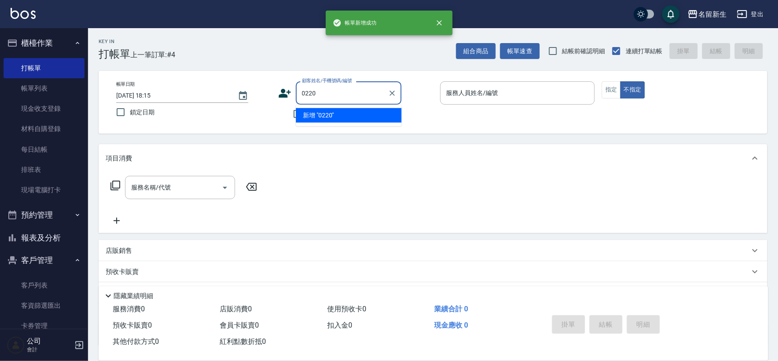
type input "0220"
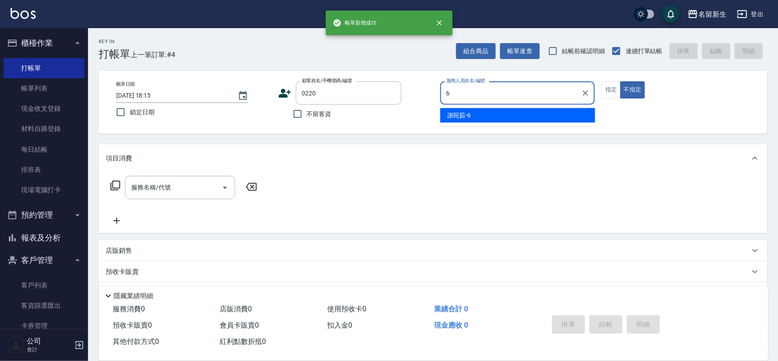
type input "[PERSON_NAME]-6"
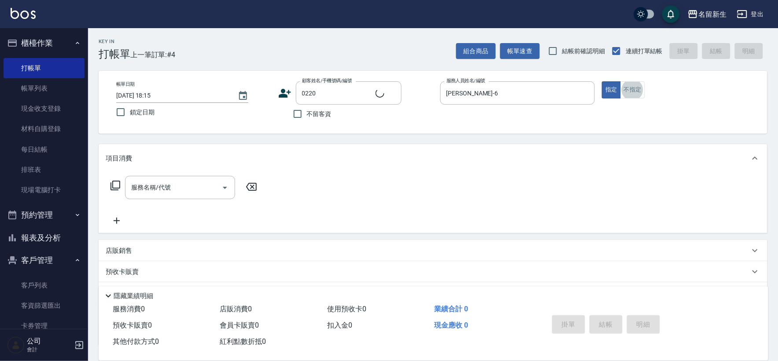
type input "2"
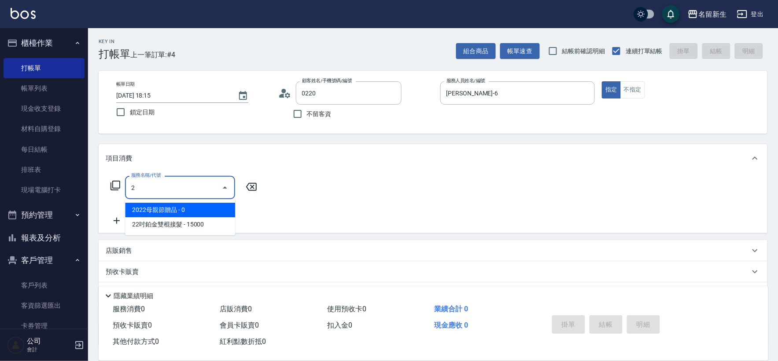
type input "[PERSON_NAME]/0912878695/0220"
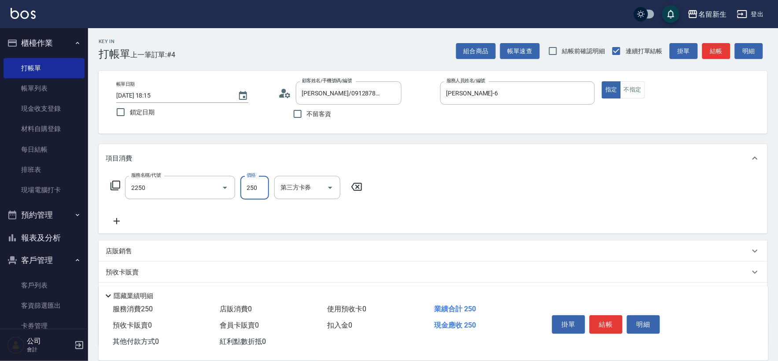
type input "剪髮(2250)"
type input "300"
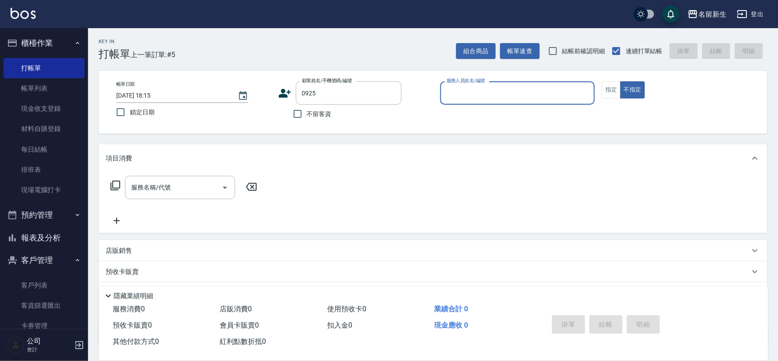
type input "[PERSON_NAME]/0938358517/0925"
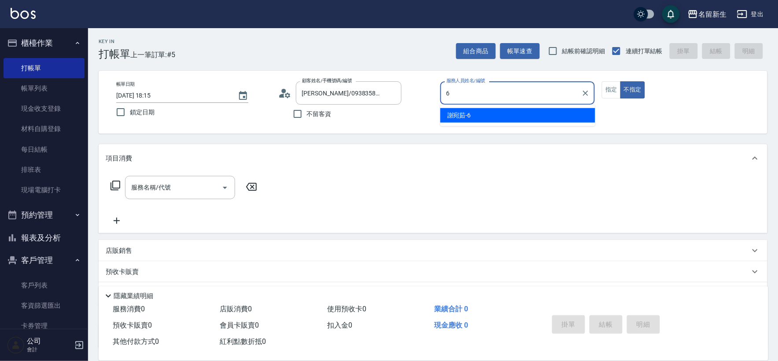
type input "[PERSON_NAME]-6"
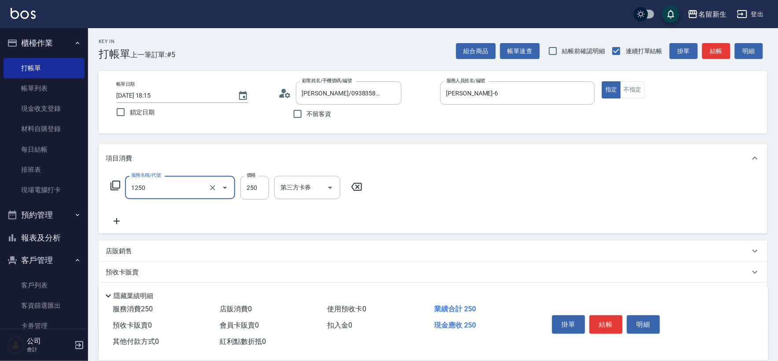
type input "洗髮250(1250)"
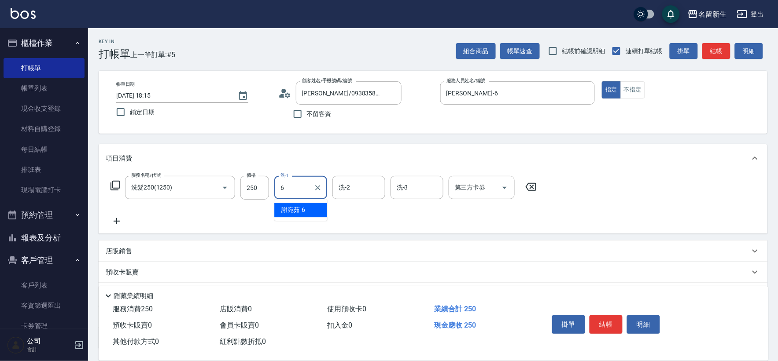
type input "[PERSON_NAME]-6"
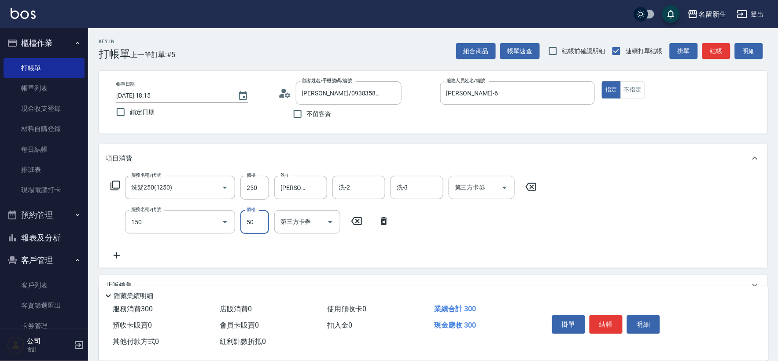
type input "精油(150)"
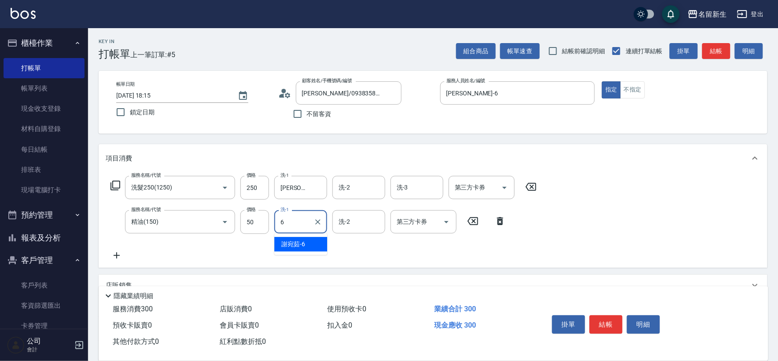
type input "[PERSON_NAME]-6"
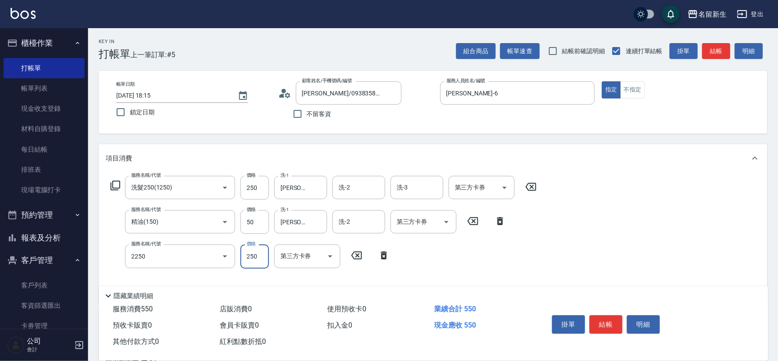
type input "剪髮(2250)"
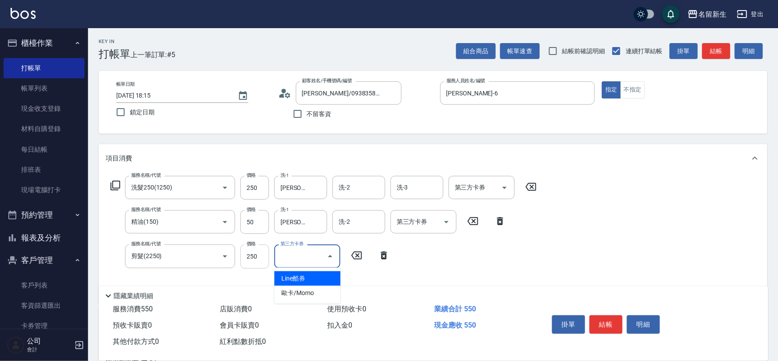
click at [260, 254] on input "250" at bounding box center [254, 257] width 29 height 24
type input "300"
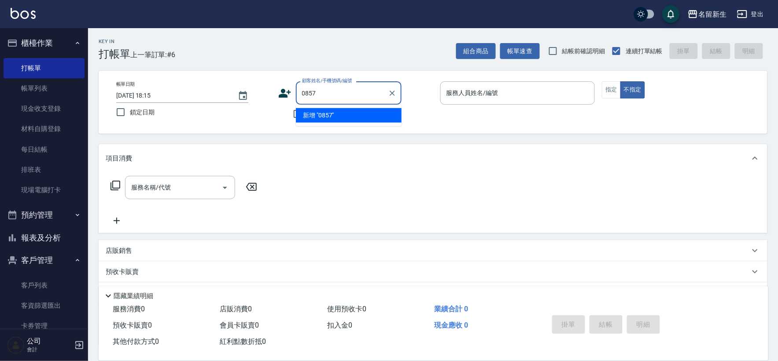
type input "0857"
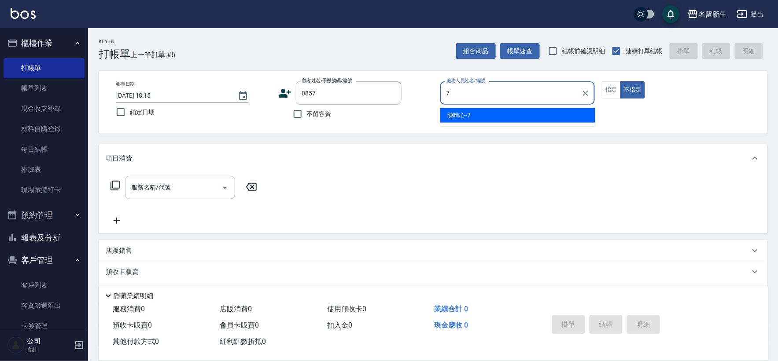
type input "[PERSON_NAME]-7"
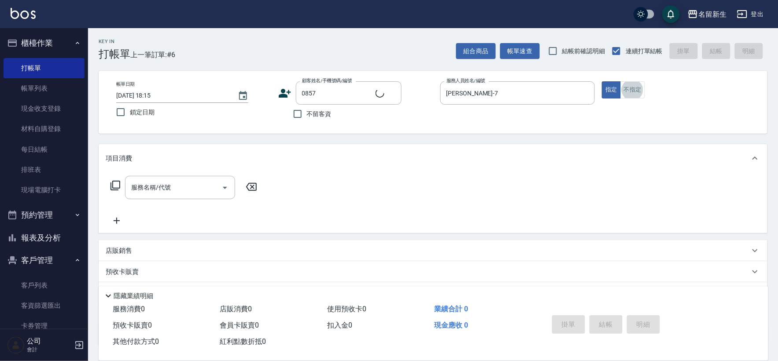
type input "[PERSON_NAME]/0958997665/0857"
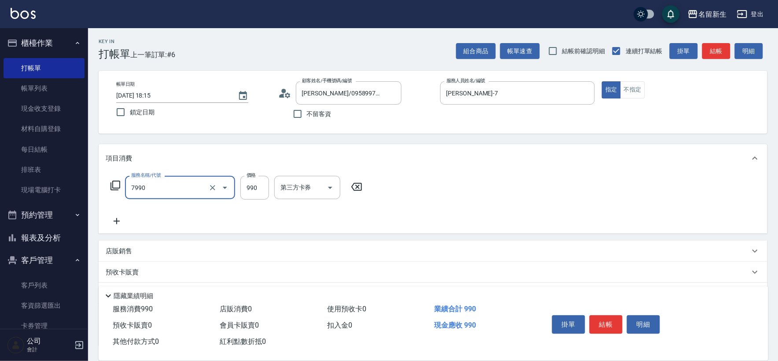
type input "髮原素頭皮養護-活動(7990)"
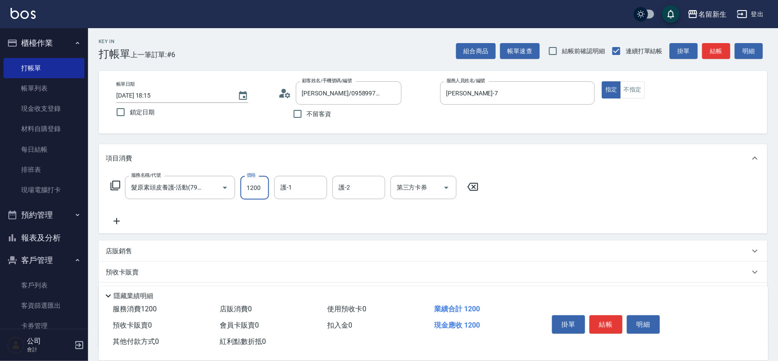
type input "1200"
type input "[PERSON_NAME]-18"
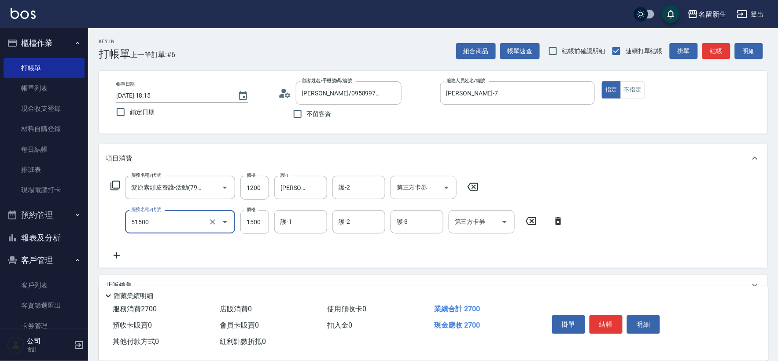
type input "原價1201~1500護髮(51500)"
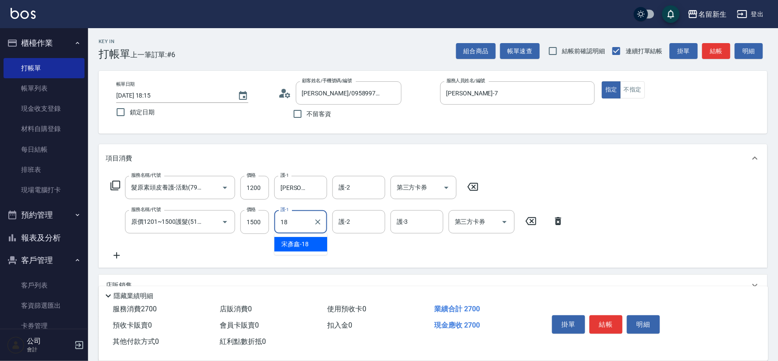
type input "[PERSON_NAME]-18"
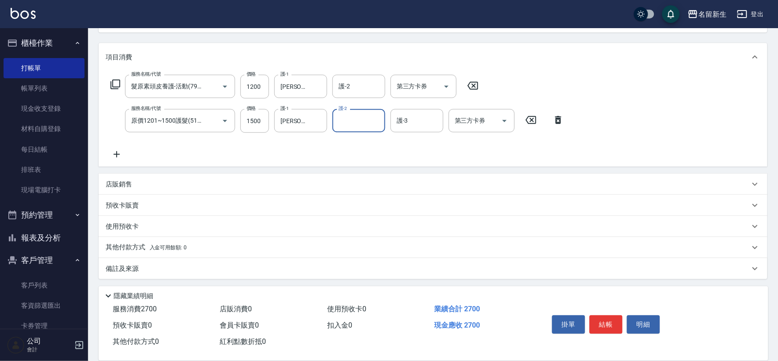
scroll to position [103, 0]
click at [177, 244] on span "入金可用餘額: 0" at bounding box center [168, 246] width 37 height 6
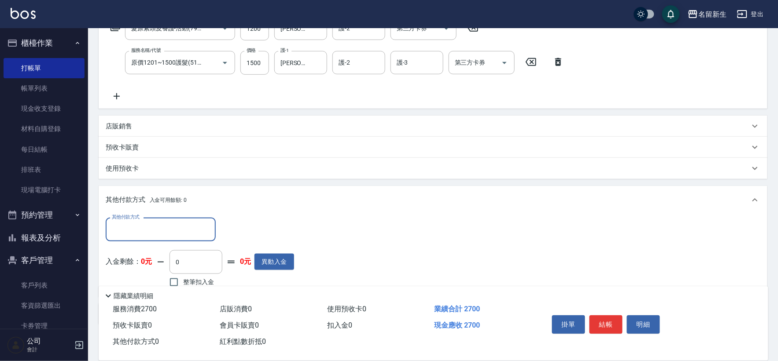
scroll to position [177, 0]
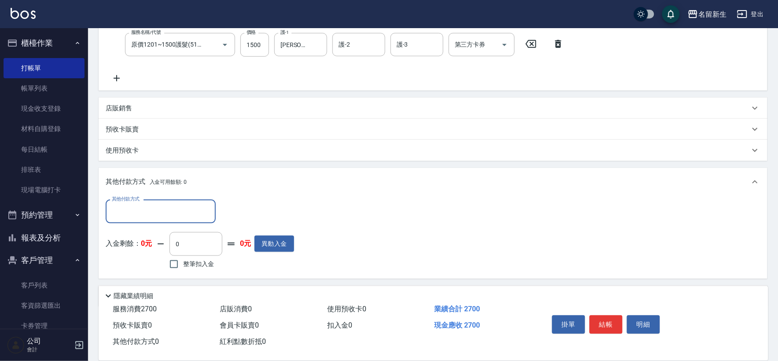
click at [158, 219] on div "其他付款方式" at bounding box center [161, 211] width 110 height 23
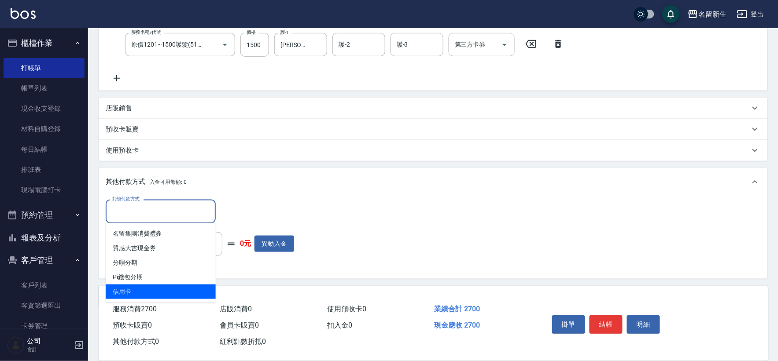
click at [132, 287] on span "信用卡" at bounding box center [161, 292] width 110 height 15
type input "信用卡"
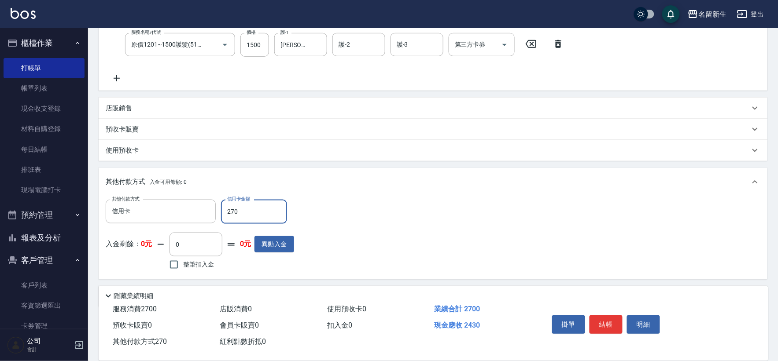
type input "2700"
type input "[DATE] 18:16"
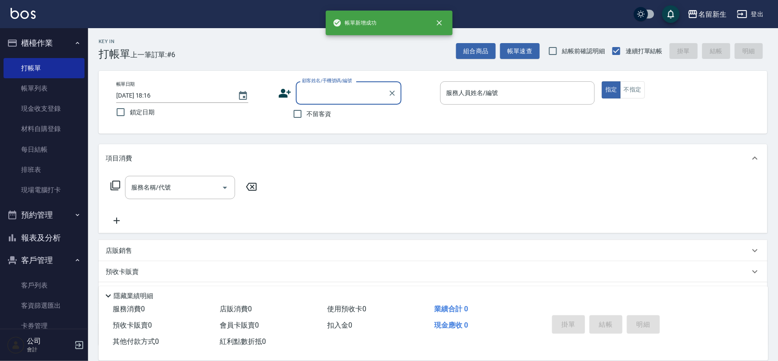
scroll to position [0, 0]
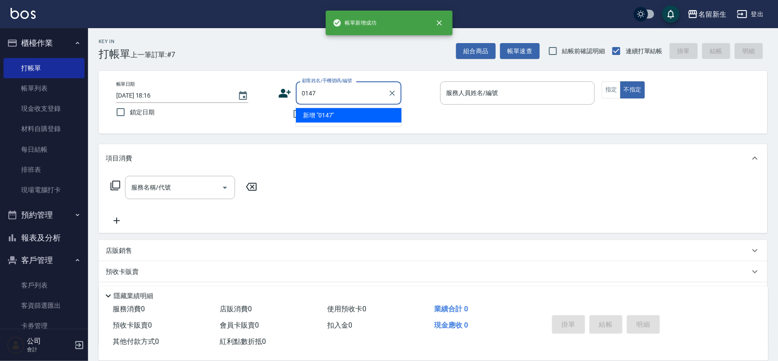
type input "0147"
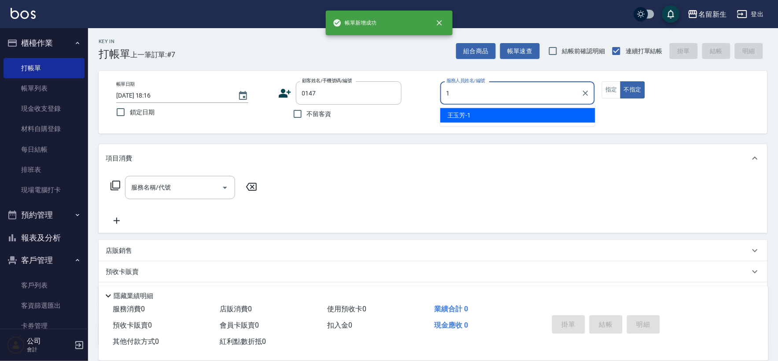
type input "[PERSON_NAME]-1"
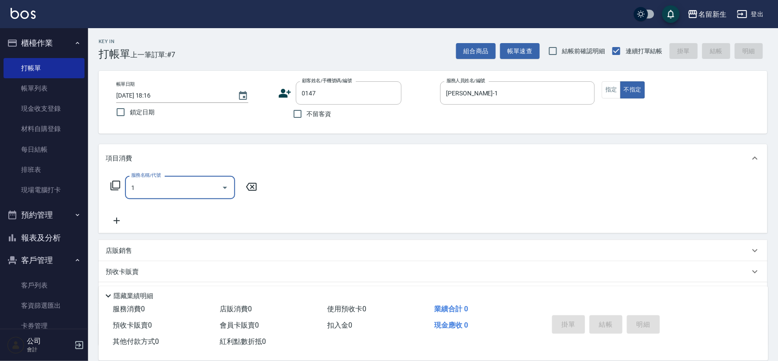
type input "11"
type input "[PERSON_NAME]/034527958/0147"
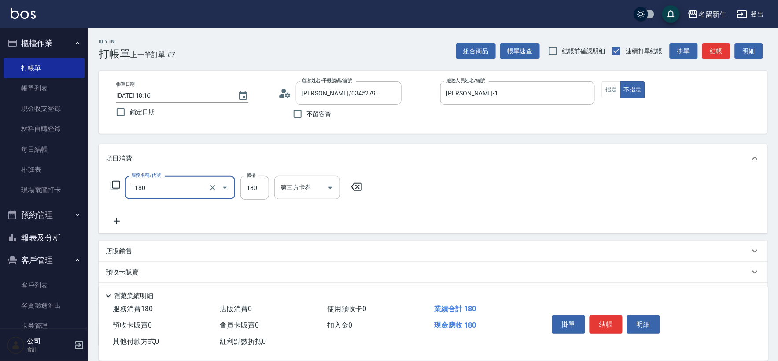
type input "洗髮(不指定活動)(1180)"
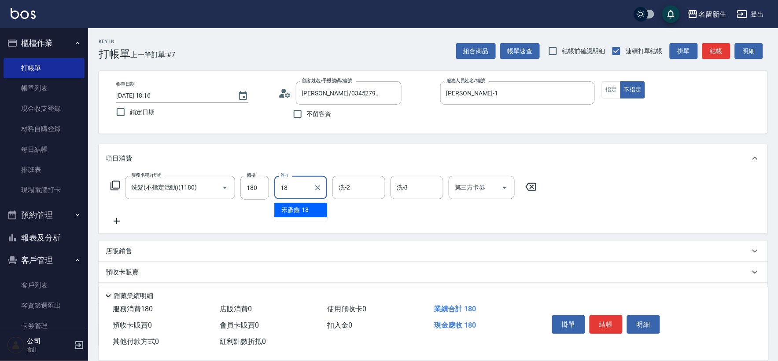
type input "[PERSON_NAME]-18"
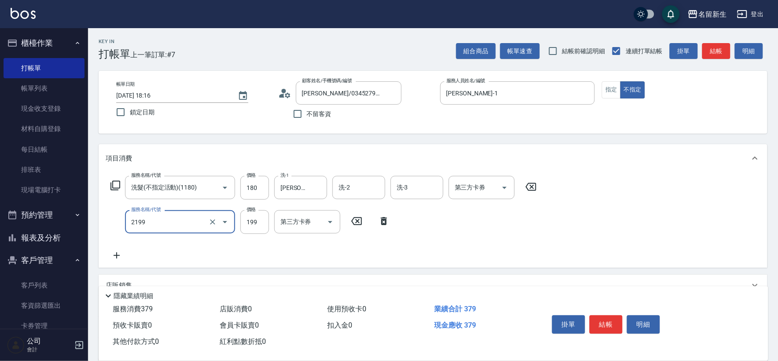
type input "不指定剪髮活動(2199)"
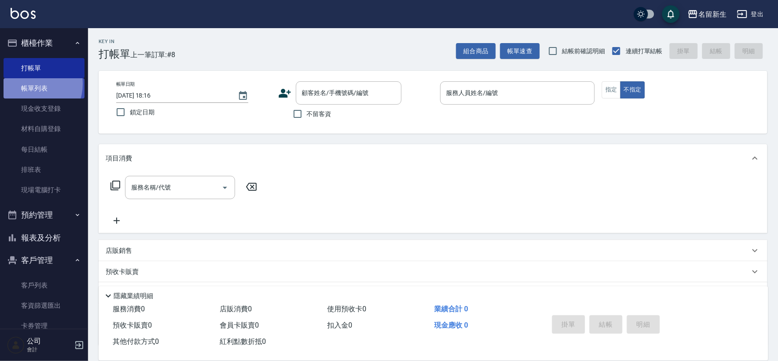
click at [30, 84] on link "帳單列表" at bounding box center [44, 88] width 81 height 20
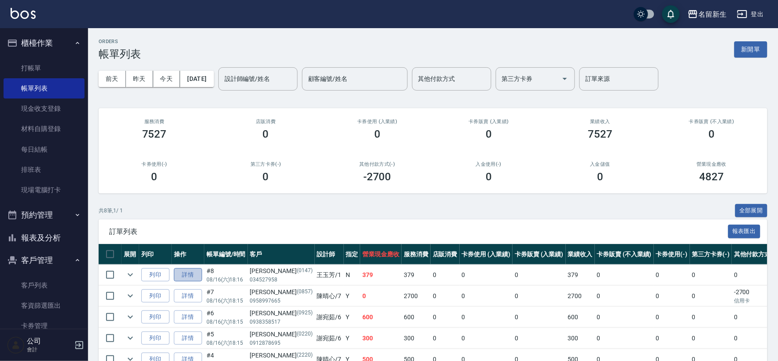
click at [195, 271] on link "詳情" at bounding box center [188, 276] width 28 height 14
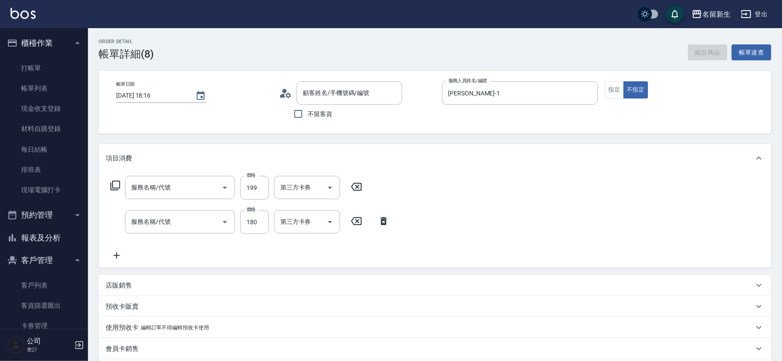
type input "[PERSON_NAME]-1"
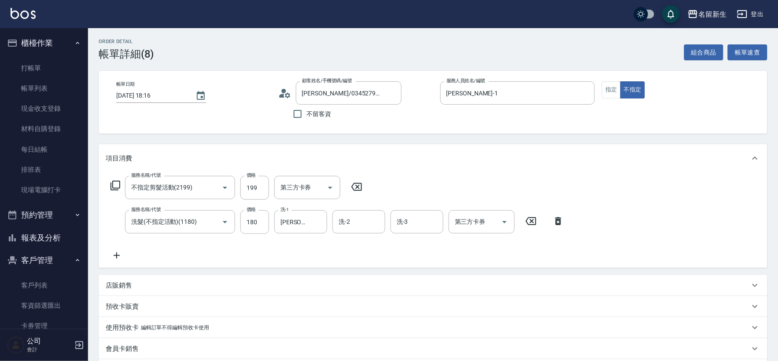
type input "[PERSON_NAME]/034527958/0147"
type input "不指定剪髮活動(2199)"
type input "洗髮(不指定活動)(1180)"
click at [110, 259] on icon at bounding box center [117, 255] width 22 height 11
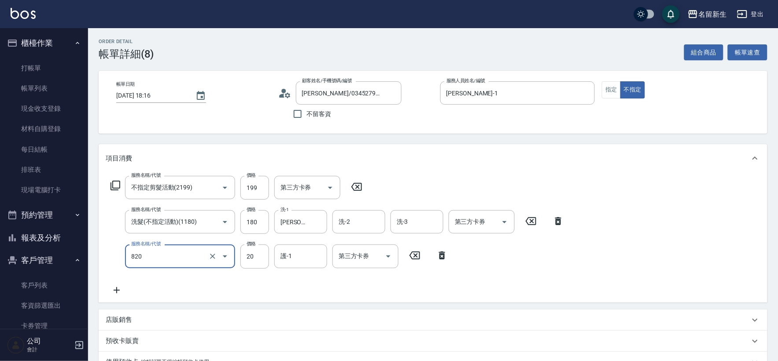
type input "潤絲(820)"
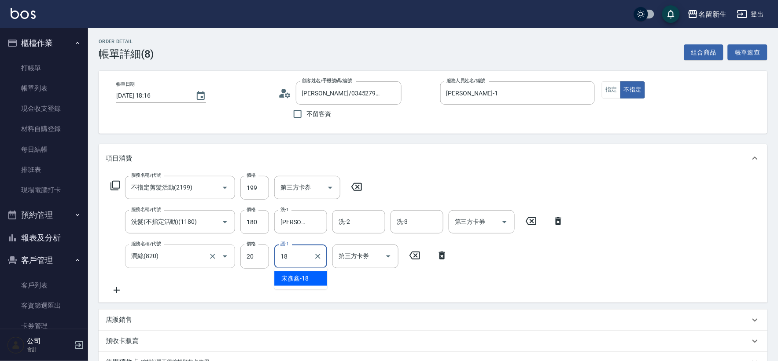
type input "[PERSON_NAME]-18"
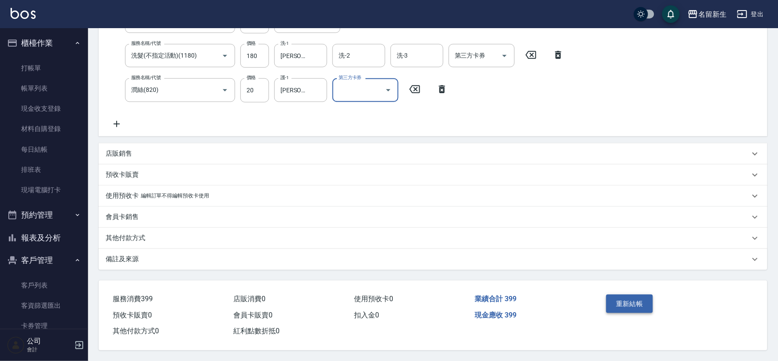
click at [608, 297] on button "重新結帳" at bounding box center [629, 304] width 47 height 18
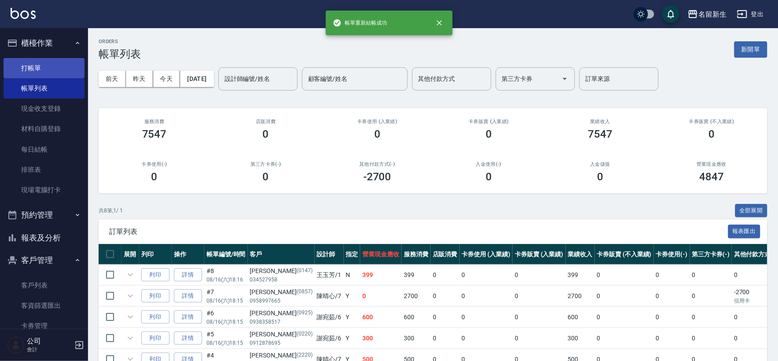
click at [27, 69] on link "打帳單" at bounding box center [44, 68] width 81 height 20
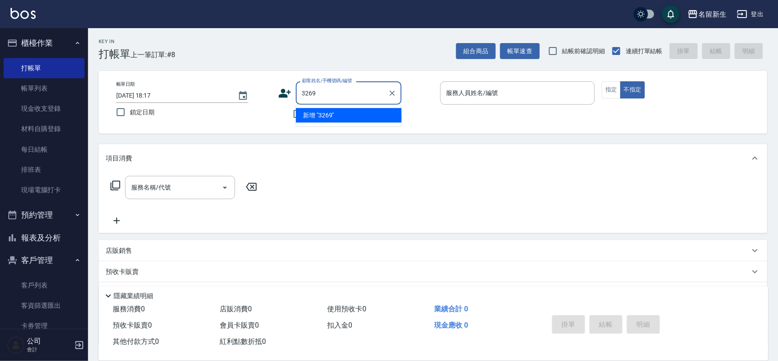
type input "3269"
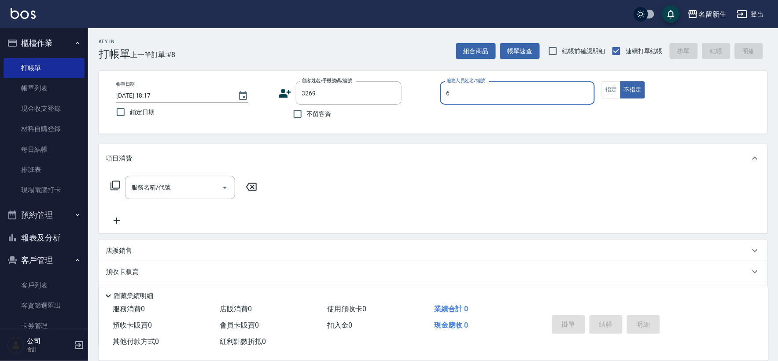
type input "[PERSON_NAME]-6"
type button "false"
type input "[PERSON_NAME]/0922267870/3269"
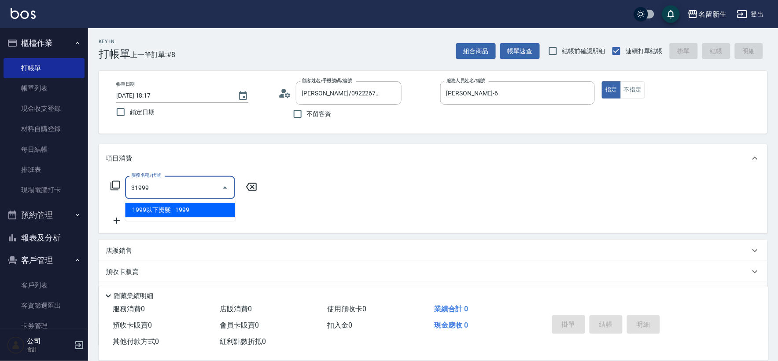
type input "1999以下燙髮(31999)"
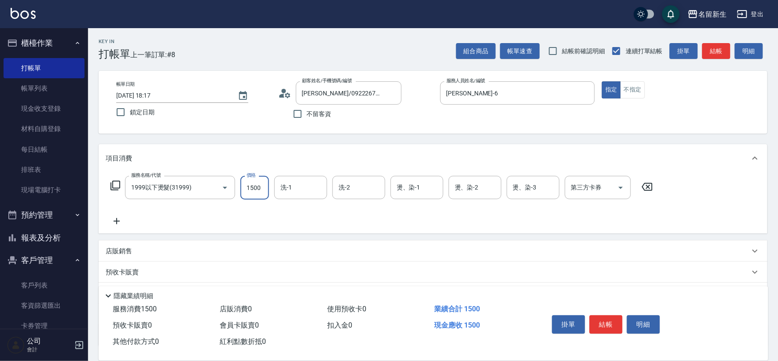
type input "1500"
type input "[PERSON_NAME]-6"
type input "[PERSON_NAME]-18"
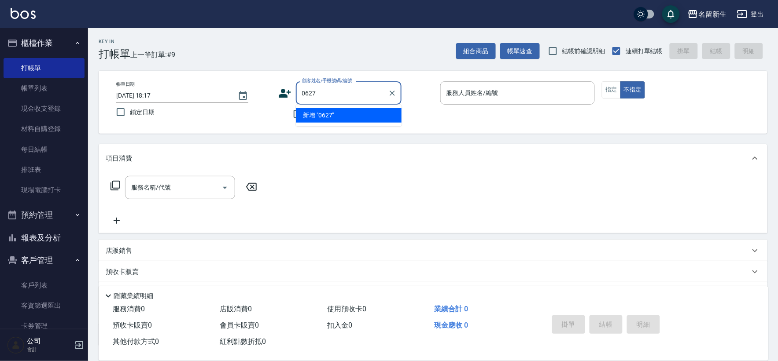
type input "0627"
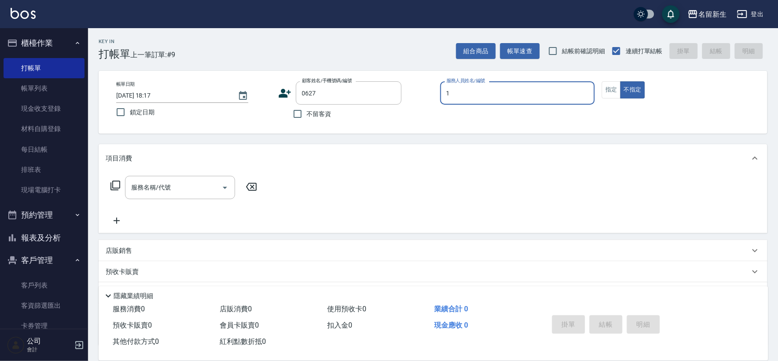
type input "[PERSON_NAME]-1"
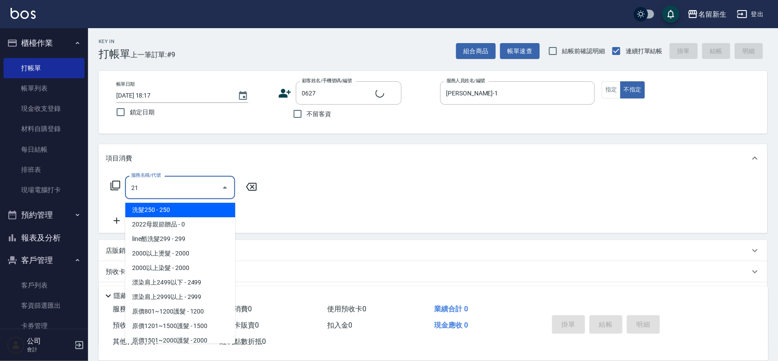
type input "219"
type input "[PERSON_NAME]/0976181225/0627"
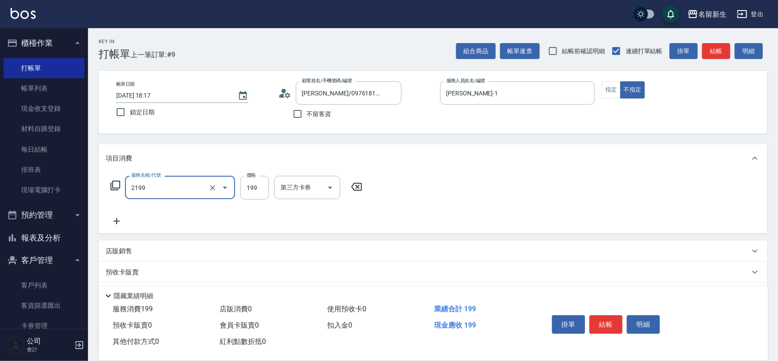
type input "不指定剪髮活動(2199)"
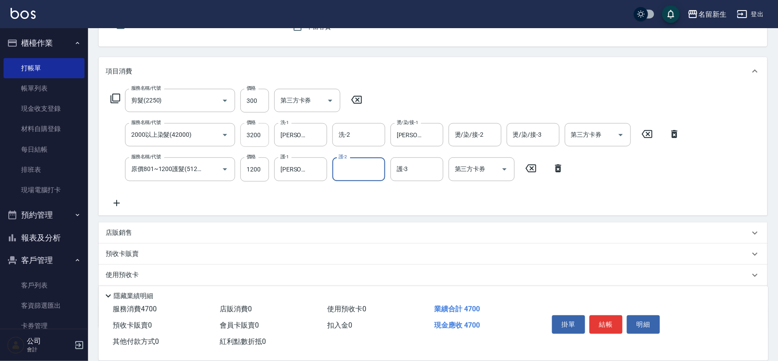
scroll to position [137, 0]
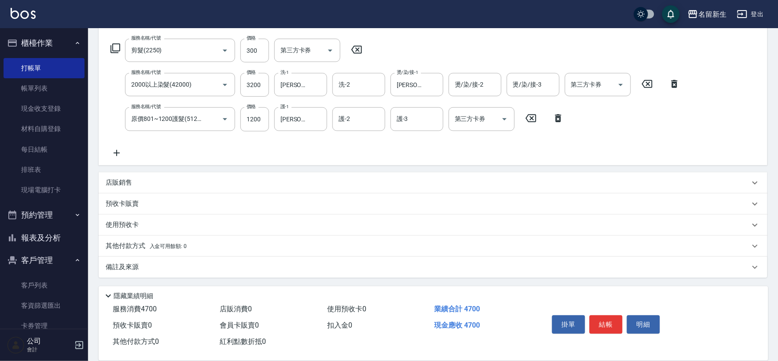
click at [159, 238] on div "其他付款方式 入金可用餘額: 0" at bounding box center [433, 246] width 669 height 21
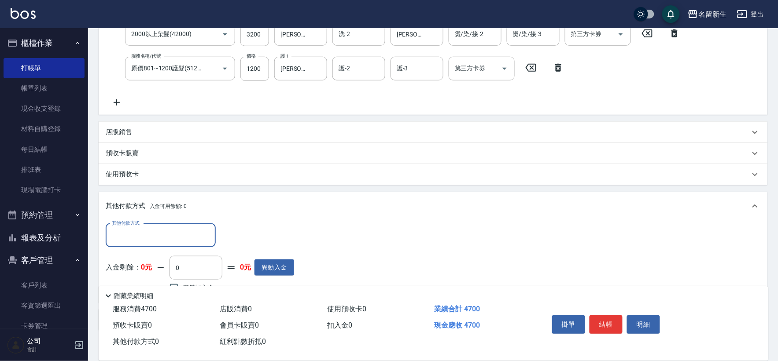
scroll to position [236, 0]
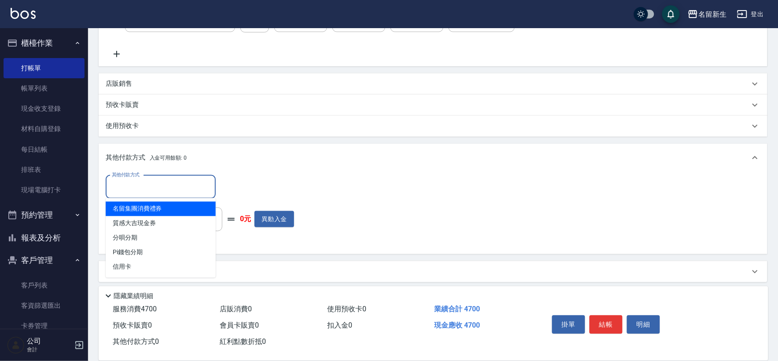
click at [144, 194] on input "其他付款方式" at bounding box center [161, 187] width 102 height 15
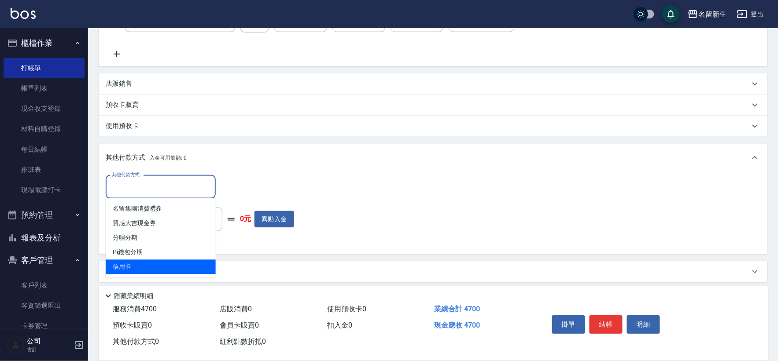
drag, startPoint x: 126, startPoint y: 264, endPoint x: 219, endPoint y: 194, distance: 115.9
click at [126, 265] on span "信用卡" at bounding box center [161, 267] width 110 height 15
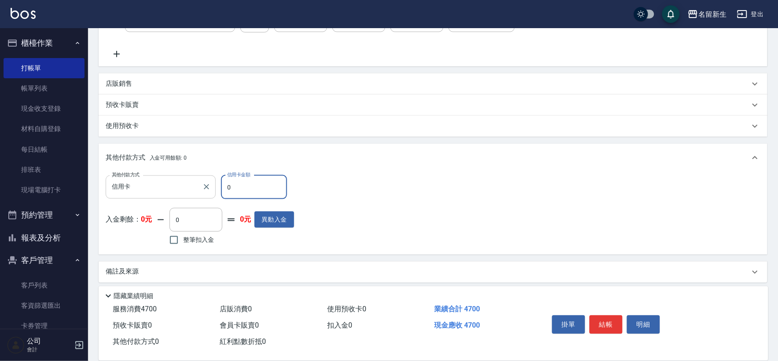
drag, startPoint x: 245, startPoint y: 188, endPoint x: 181, endPoint y: 190, distance: 63.9
click at [205, 188] on div "其他付款方式 信用卡 其他付款方式 信用卡金額 0 信用卡金額" at bounding box center [200, 188] width 188 height 24
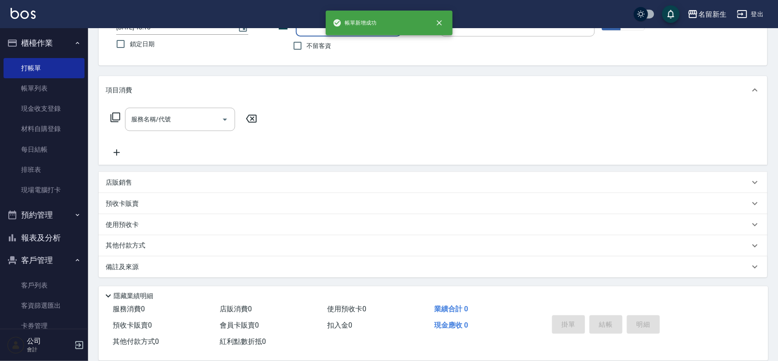
scroll to position [0, 0]
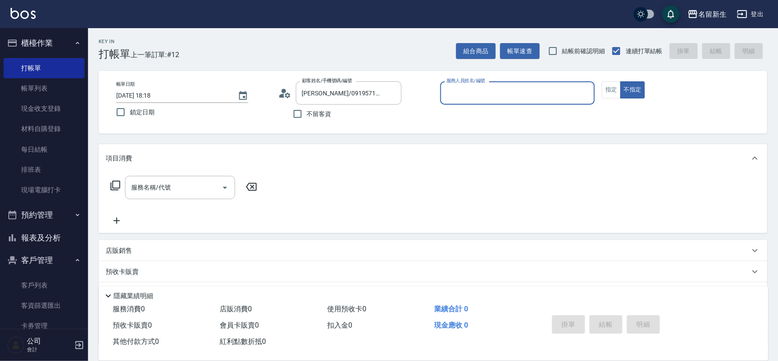
click at [620, 81] on button "不指定" at bounding box center [632, 89] width 25 height 17
click at [523, 102] on div "服務人員姓名/編號" at bounding box center [517, 92] width 155 height 23
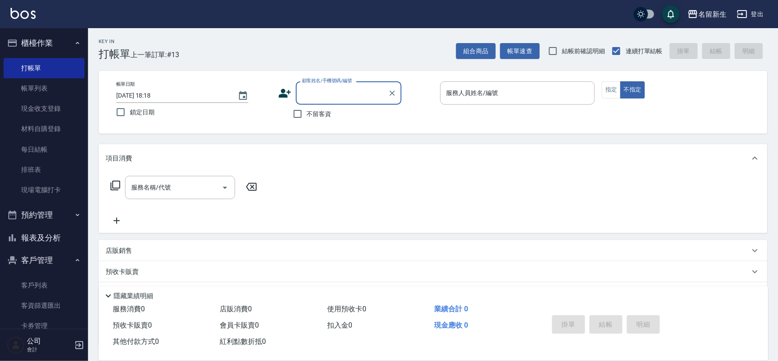
click at [318, 123] on label "不留客資" at bounding box center [309, 114] width 43 height 18
click at [307, 123] on input "不留客資" at bounding box center [297, 114] width 18 height 18
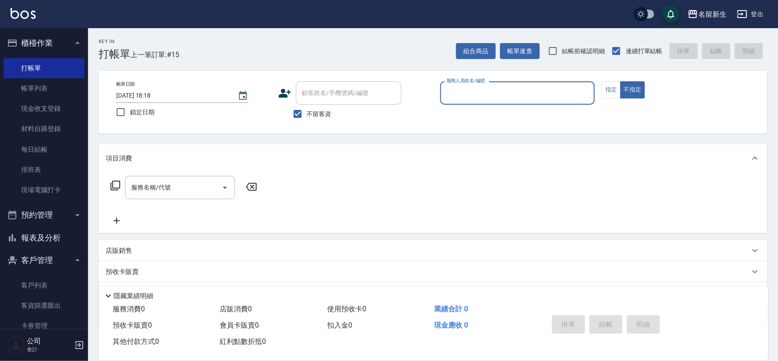
drag, startPoint x: 301, startPoint y: 115, endPoint x: 319, endPoint y: 93, distance: 28.5
click at [300, 115] on input "不留客資" at bounding box center [297, 114] width 18 height 18
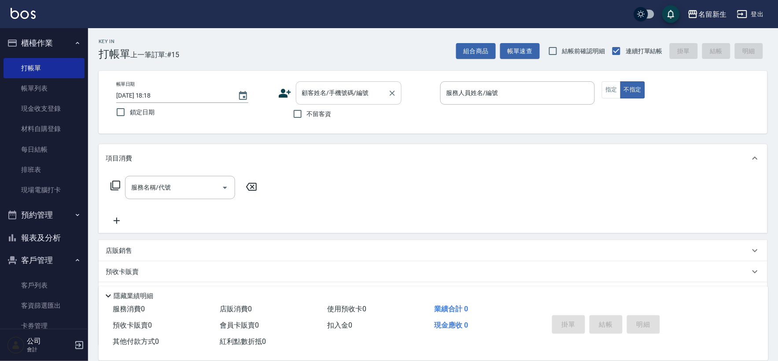
click at [320, 89] on div "顧客姓名/手機號碼/編號 顧客姓名/手機號碼/編號" at bounding box center [349, 92] width 106 height 23
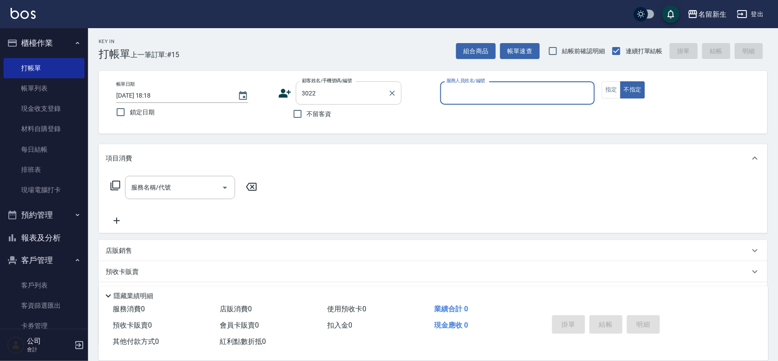
click at [394, 85] on div at bounding box center [391, 92] width 11 height 23
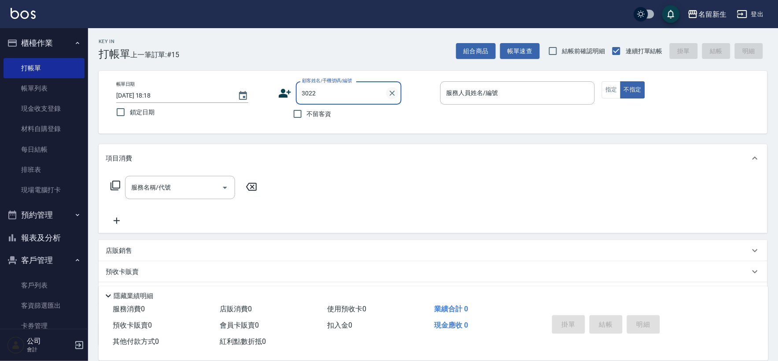
click at [393, 90] on icon "Clear" at bounding box center [392, 93] width 9 height 9
click at [276, 91] on div "帳單日期 [DATE] 18:18 鎖定日期 顧客姓名/手機號碼/編號 顧客姓名/手機號碼/編號 不留客資 服務人員姓名/編號 服務人員姓名/編號 指定 不指定" at bounding box center [433, 102] width 648 height 42
click at [280, 88] on icon at bounding box center [284, 93] width 13 height 13
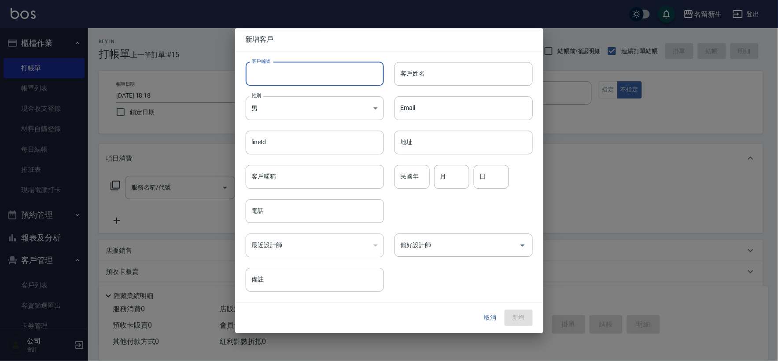
click at [290, 74] on input "客戶編號" at bounding box center [315, 74] width 138 height 24
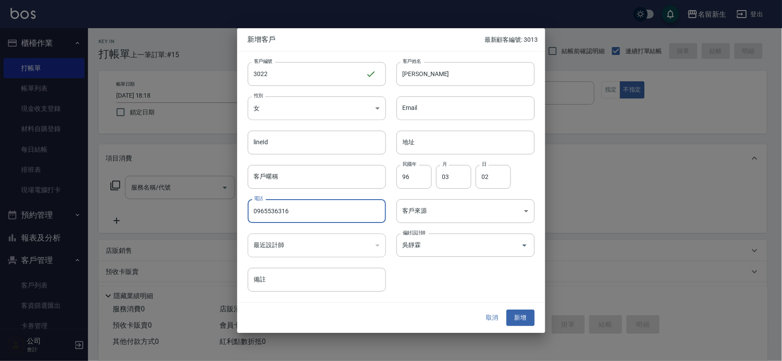
drag, startPoint x: 344, startPoint y: 210, endPoint x: 25, endPoint y: 215, distance: 319.2
click at [46, 215] on div "新增客戶 最新顧客編號: 3013 客戶編號 3022 ​ 客戶編號 客戶姓名 [PERSON_NAME] 客戶姓名 性別 女 [DEMOGRAPHIC_DA…" at bounding box center [391, 180] width 782 height 361
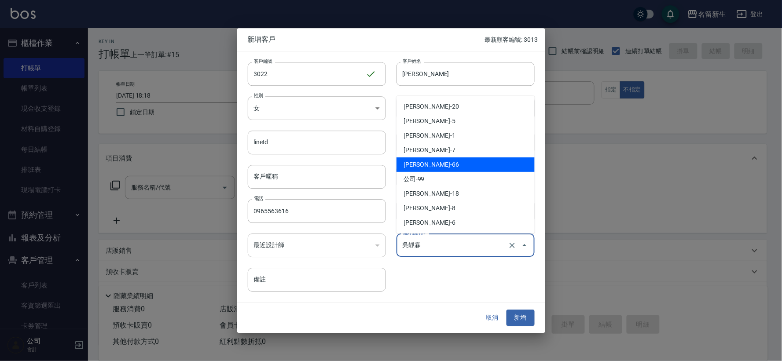
click at [489, 249] on input "吳靜霖" at bounding box center [454, 245] width 106 height 15
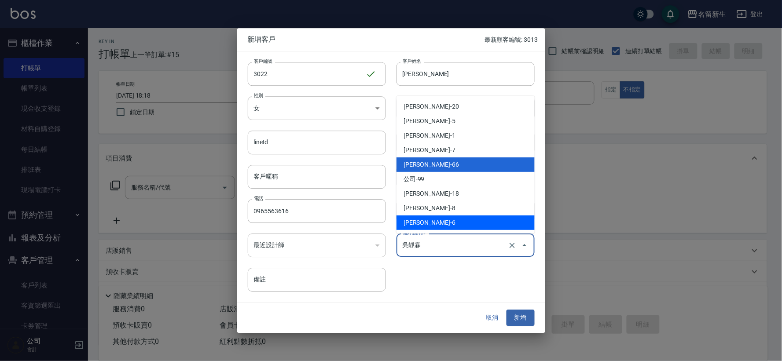
click at [442, 225] on li "[PERSON_NAME]-6" at bounding box center [466, 223] width 138 height 15
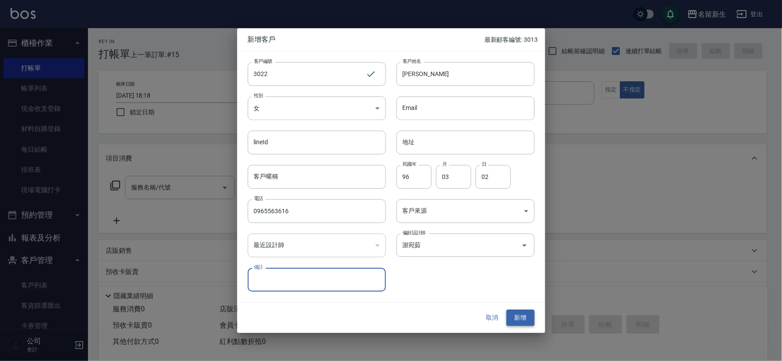
click at [518, 317] on button "新增" at bounding box center [521, 318] width 28 height 16
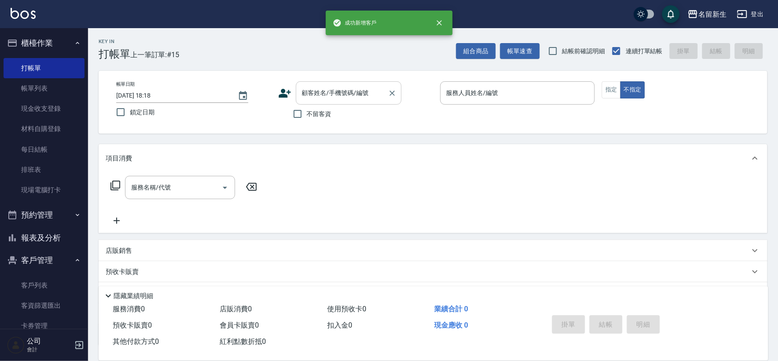
click at [316, 91] on div "顧客姓名/手機號碼/編號 顧客姓名/手機號碼/編號" at bounding box center [349, 92] width 106 height 23
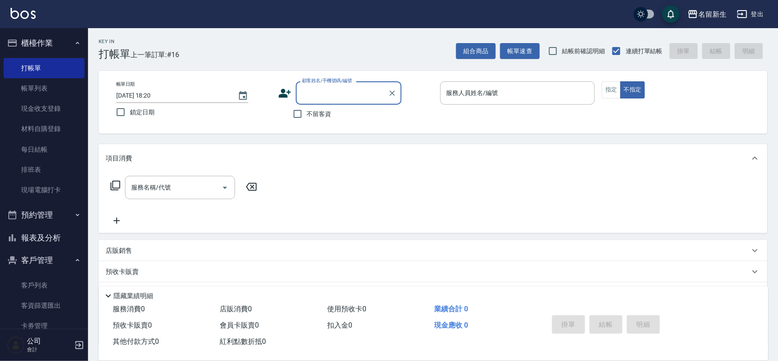
click at [53, 235] on button "報表及分析" at bounding box center [44, 238] width 81 height 23
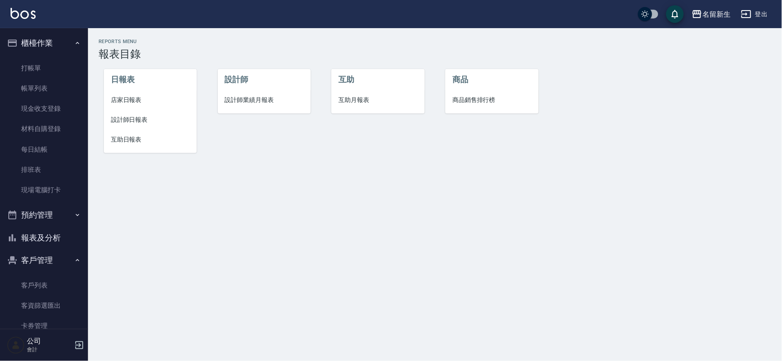
click at [255, 107] on li "設計師業績月報表" at bounding box center [264, 100] width 93 height 20
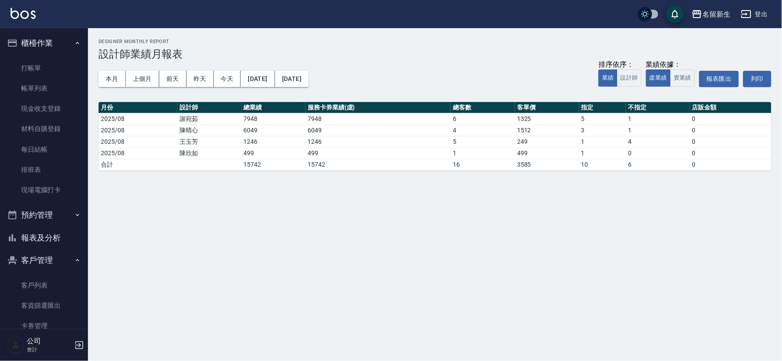
click at [38, 240] on button "報表及分析" at bounding box center [44, 238] width 81 height 23
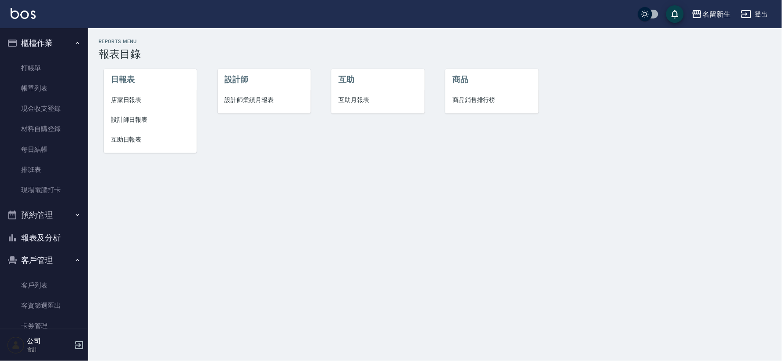
click at [135, 93] on li "店家日報表" at bounding box center [150, 100] width 93 height 20
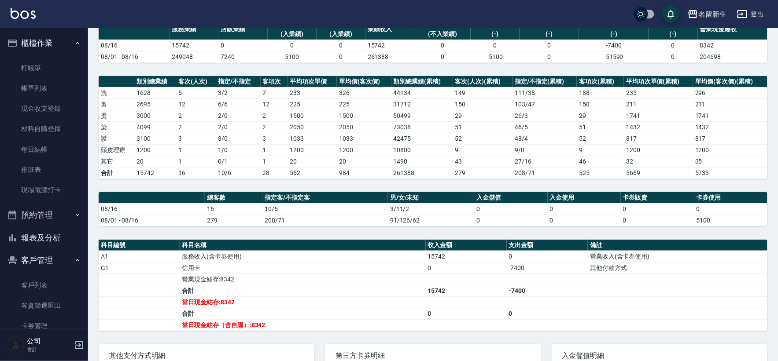
scroll to position [164, 0]
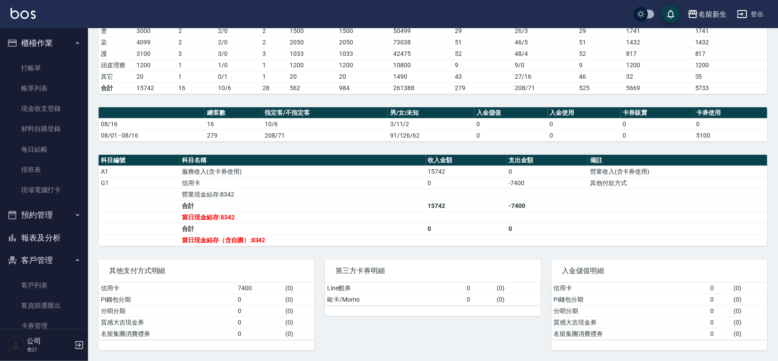
click at [51, 236] on button "報表及分析" at bounding box center [44, 238] width 81 height 23
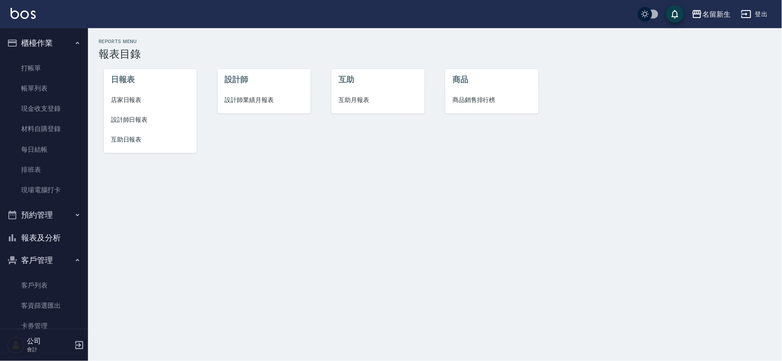
click at [138, 114] on li "設計師日報表" at bounding box center [150, 120] width 93 height 20
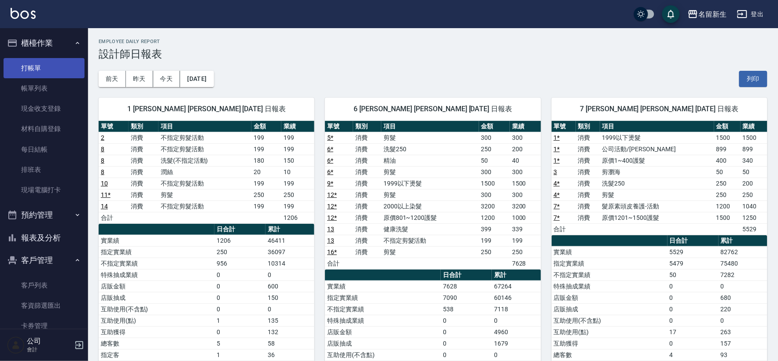
click at [41, 58] on link "打帳單" at bounding box center [44, 68] width 81 height 20
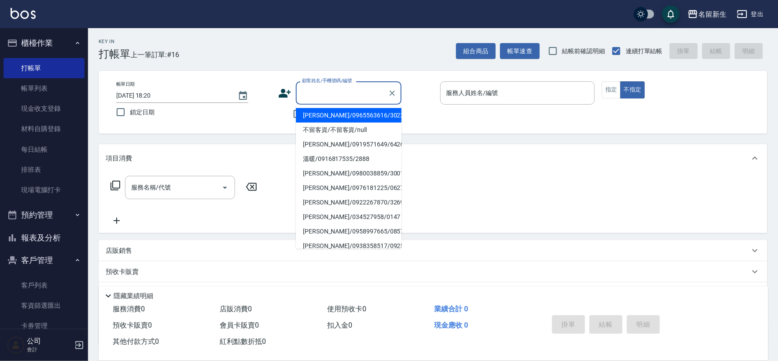
click at [313, 87] on input "顧客姓名/手機號碼/編號" at bounding box center [342, 92] width 85 height 15
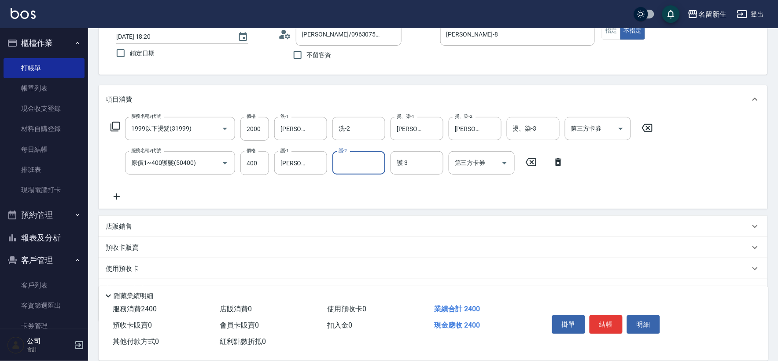
scroll to position [103, 0]
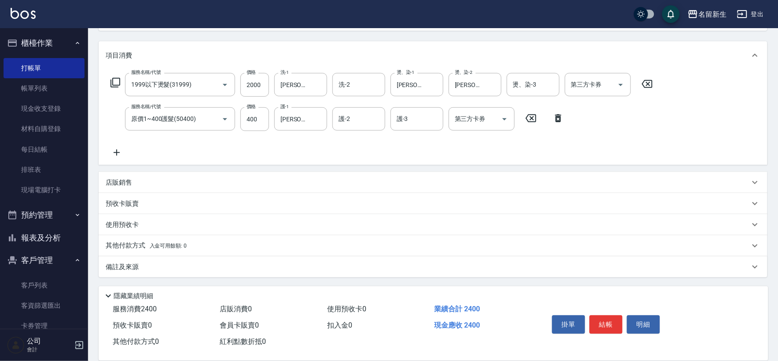
click at [158, 243] on span "入金可用餘額: 0" at bounding box center [168, 246] width 37 height 6
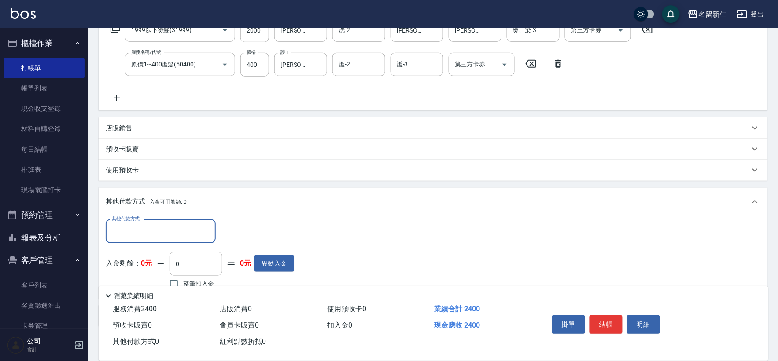
scroll to position [0, 0]
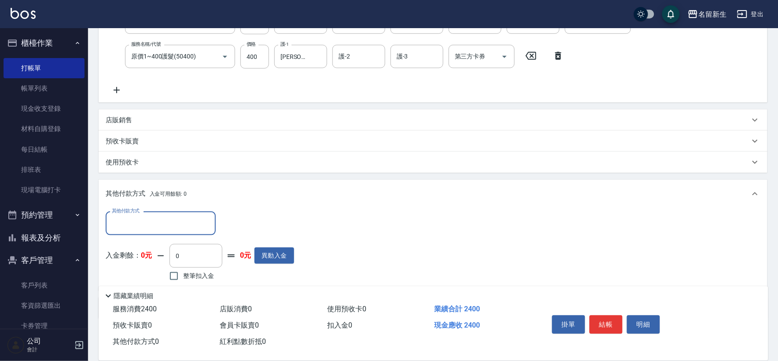
click at [159, 229] on input "其他付款方式" at bounding box center [161, 223] width 102 height 15
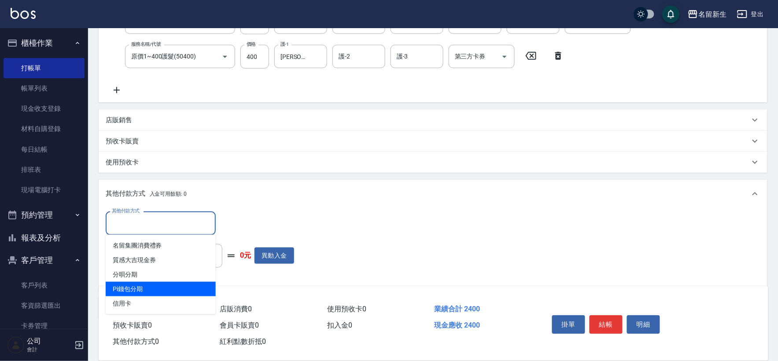
click at [135, 295] on span "Pi錢包分期" at bounding box center [161, 289] width 110 height 15
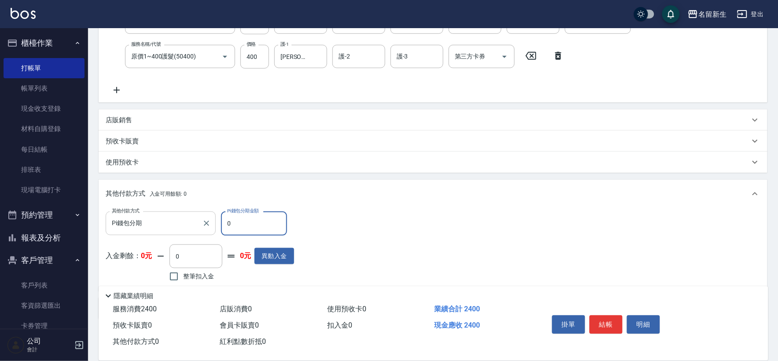
click at [148, 222] on input "Pi錢包分期" at bounding box center [154, 223] width 89 height 15
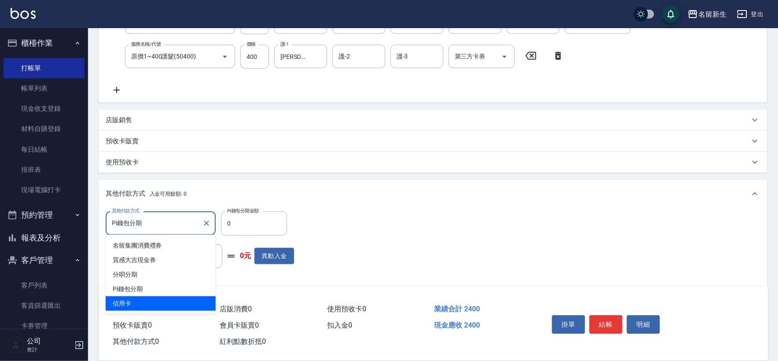
click at [128, 305] on span "信用卡" at bounding box center [161, 304] width 110 height 15
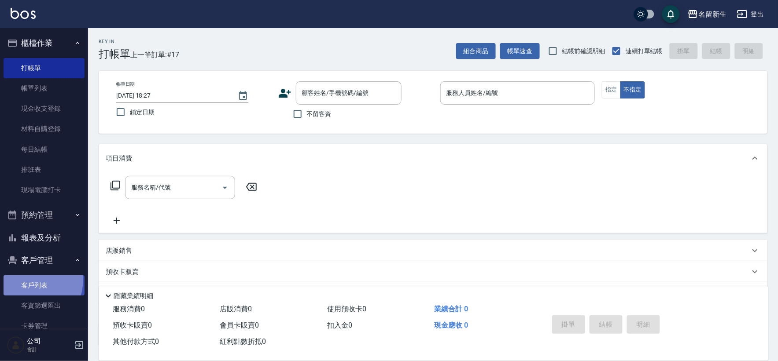
click at [33, 280] on link "客戶列表" at bounding box center [44, 286] width 81 height 20
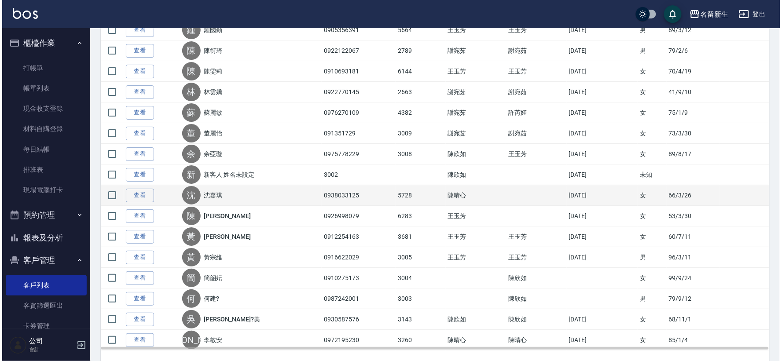
scroll to position [904, 0]
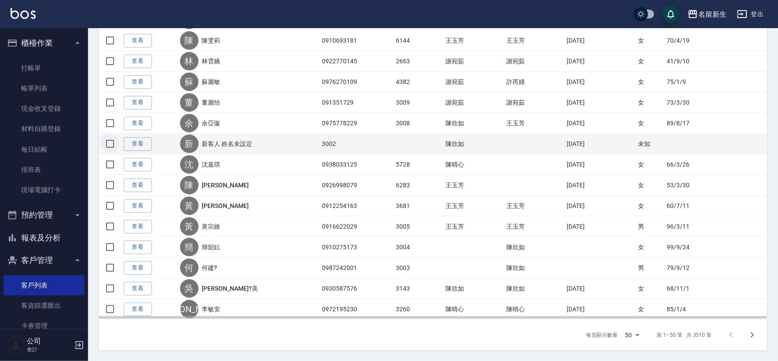
click at [109, 144] on input "checkbox" at bounding box center [110, 144] width 18 height 18
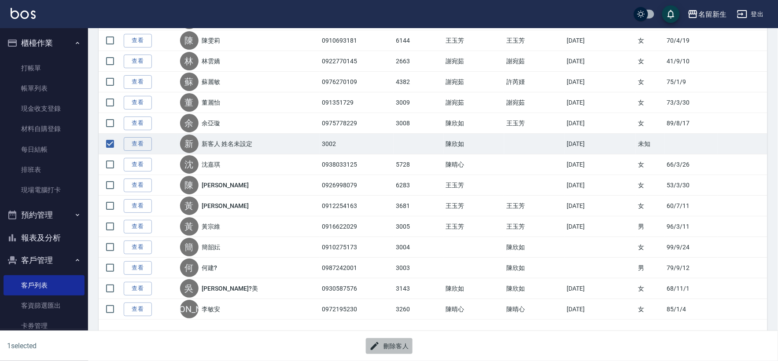
click at [393, 343] on button "刪除客人" at bounding box center [389, 347] width 47 height 16
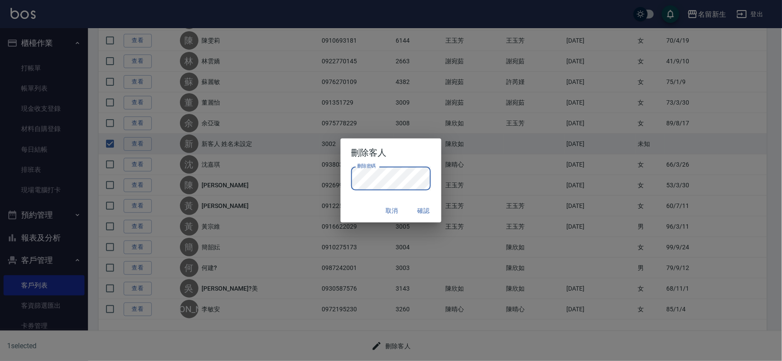
click at [417, 209] on button "確認" at bounding box center [424, 211] width 28 height 16
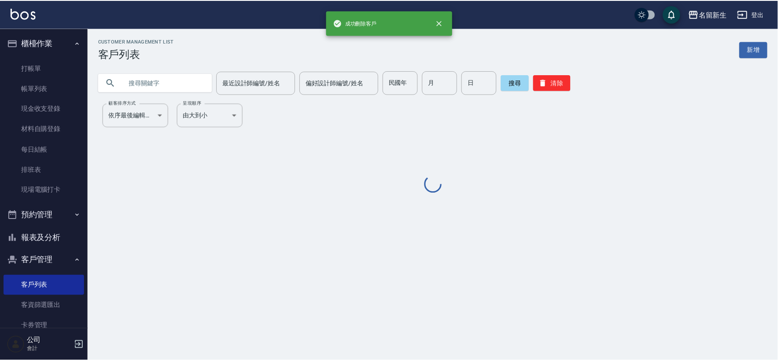
scroll to position [0, 0]
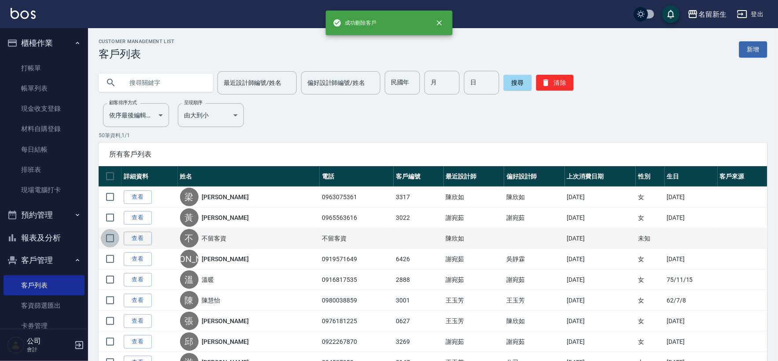
click at [112, 241] on input "checkbox" at bounding box center [110, 238] width 18 height 18
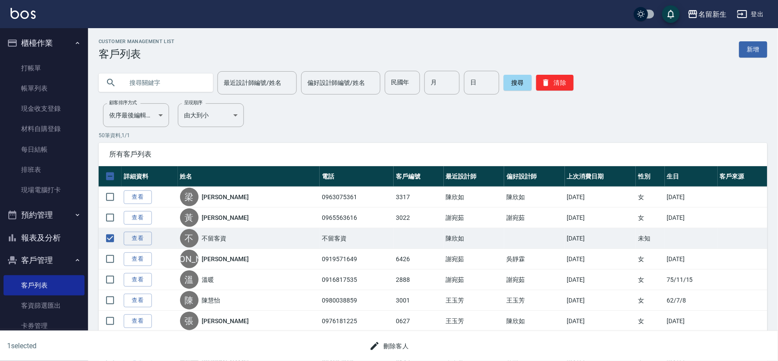
click at [394, 345] on button "刪除客人" at bounding box center [389, 347] width 47 height 16
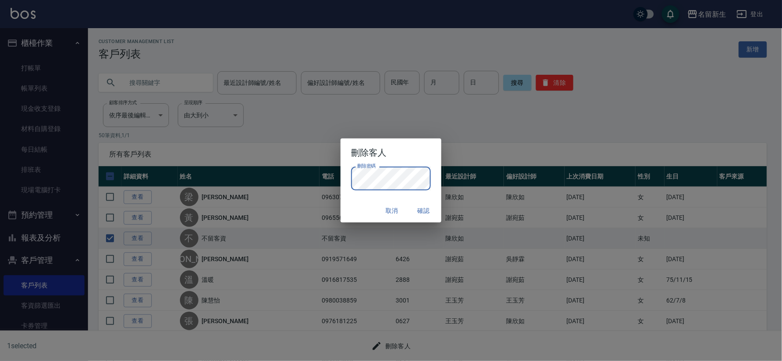
click at [420, 209] on button "確認" at bounding box center [424, 211] width 28 height 16
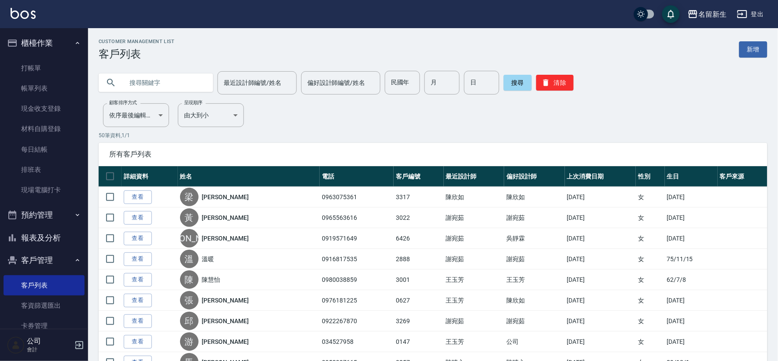
click at [188, 82] on input "text" at bounding box center [164, 83] width 83 height 24
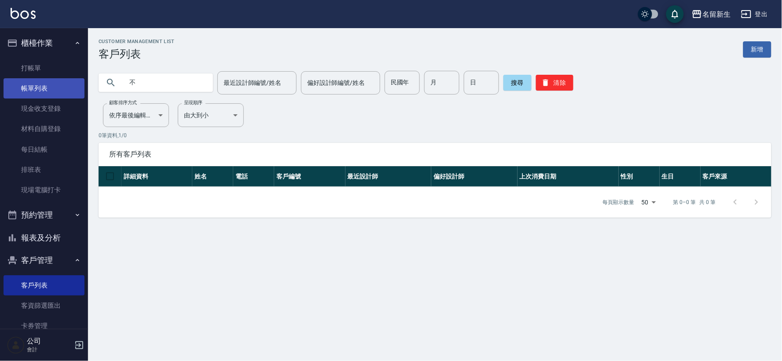
drag, startPoint x: 152, startPoint y: 82, endPoint x: 77, endPoint y: 86, distance: 75.4
click at [90, 90] on div "不 最近設計師編號/姓名 最近設計師編號/姓名 偏好設計師編號/姓名 偏好設計師編號/姓名 民國年 民國年 月 月 日 日 搜尋 清除" at bounding box center [430, 77] width 684 height 34
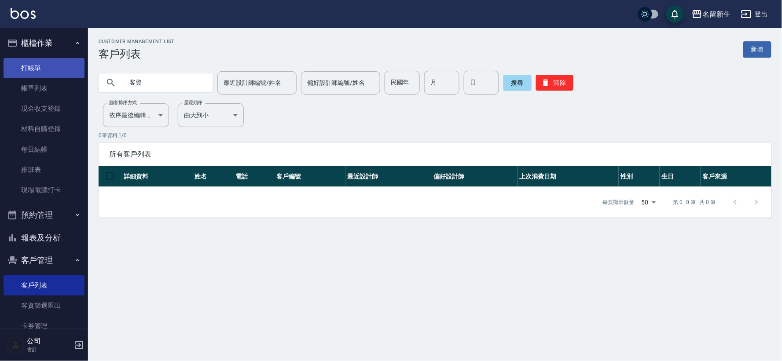
click at [37, 72] on link "打帳單" at bounding box center [44, 68] width 81 height 20
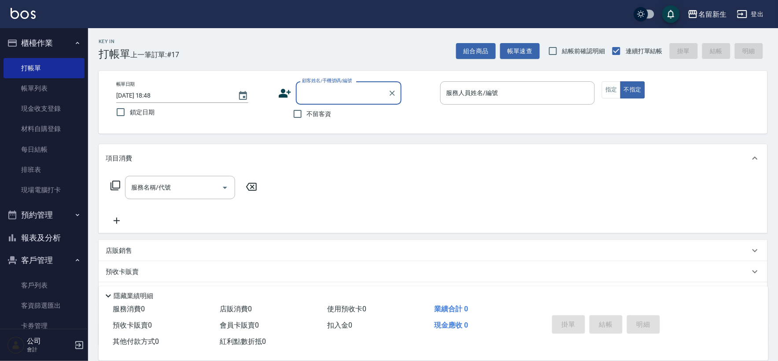
click at [355, 95] on input "顧客姓名/手機號碼/編號" at bounding box center [342, 92] width 85 height 15
click at [423, 111] on div "顧客姓名/手機號碼/編號 顧客姓名/手機號碼/編號 不留客資" at bounding box center [355, 102] width 155 height 42
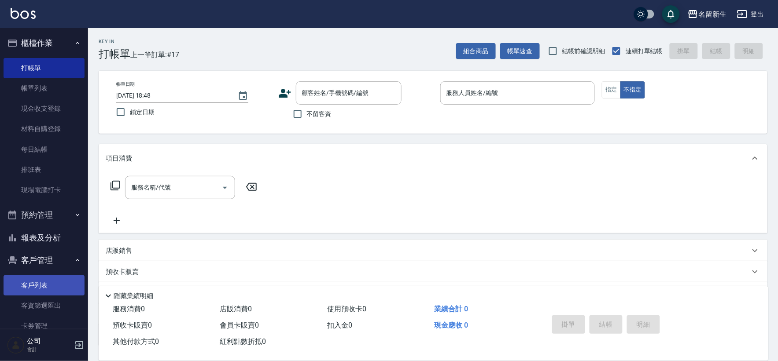
click at [36, 288] on link "客戶列表" at bounding box center [44, 286] width 81 height 20
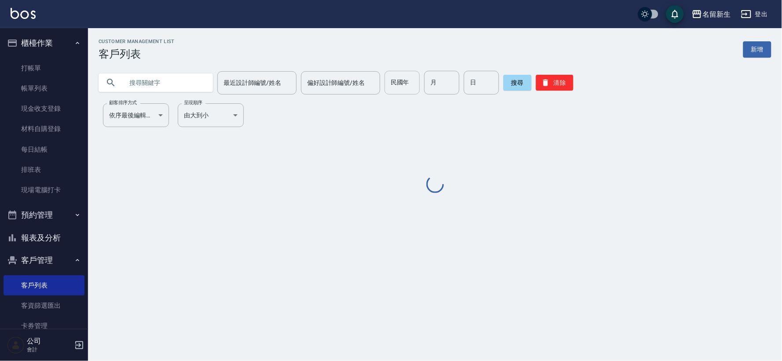
click at [394, 85] on div "民國年 民國年" at bounding box center [402, 83] width 35 height 24
